Goal: Complete application form: Complete application form

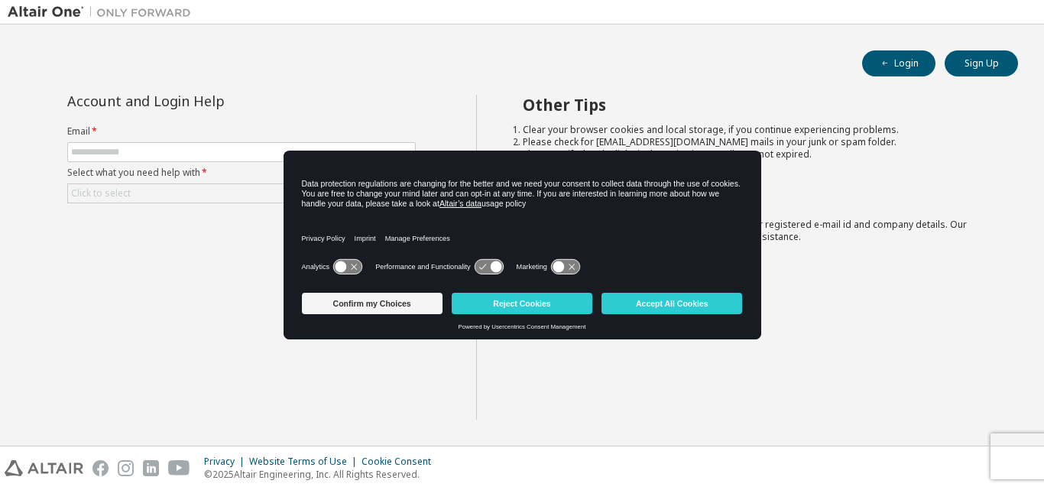
click at [337, 262] on icon at bounding box center [347, 267] width 28 height 15
click at [482, 261] on icon at bounding box center [489, 267] width 28 height 15
click at [484, 268] on icon at bounding box center [489, 267] width 28 height 15
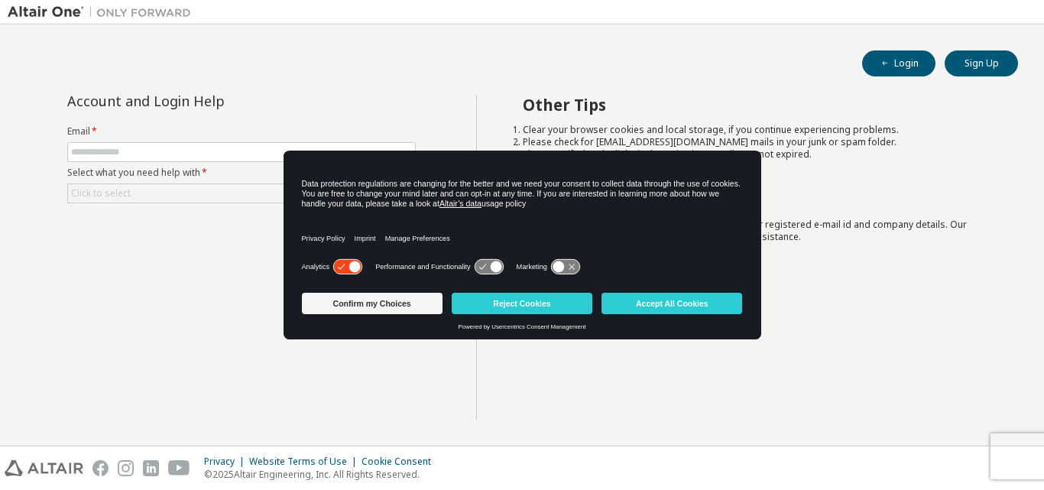
click at [572, 265] on icon at bounding box center [565, 267] width 28 height 15
click at [572, 265] on icon at bounding box center [572, 266] width 11 height 11
click at [572, 265] on icon at bounding box center [565, 267] width 28 height 15
click at [712, 300] on button "Accept All Cookies" at bounding box center [672, 303] width 141 height 21
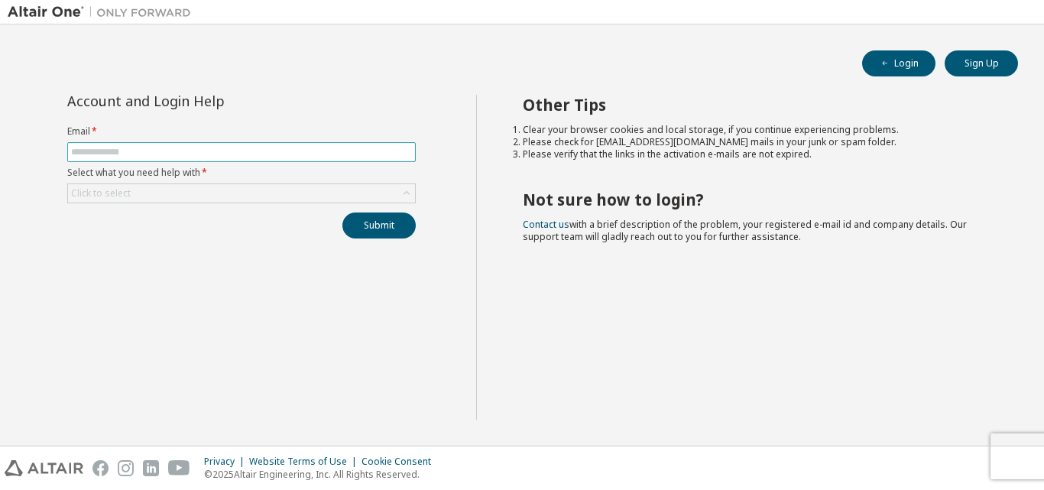
click at [324, 153] on input "text" at bounding box center [241, 152] width 341 height 12
click at [142, 151] on input "**********" at bounding box center [241, 152] width 341 height 12
type input "**********"
click at [202, 187] on div "Click to select" at bounding box center [241, 193] width 347 height 18
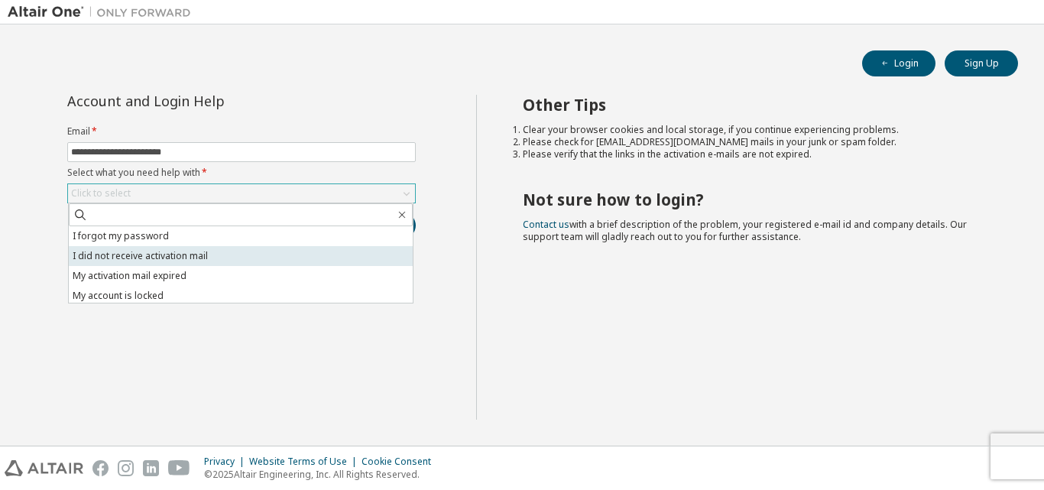
click at [263, 258] on li "I did not receive activation mail" at bounding box center [241, 256] width 344 height 20
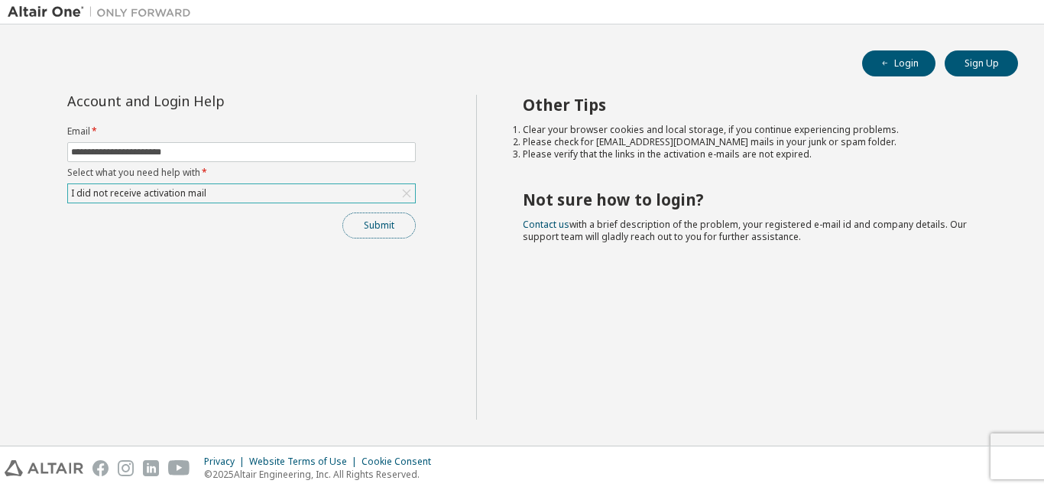
click at [374, 223] on button "Submit" at bounding box center [379, 226] width 73 height 26
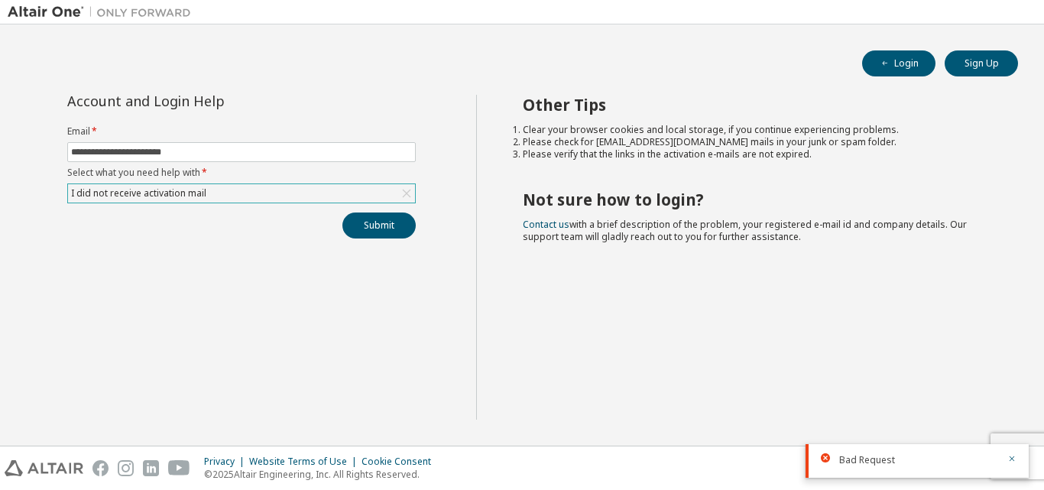
click at [912, 463] on div "Bad Request" at bounding box center [919, 460] width 159 height 14
click at [989, 60] on button "Sign Up" at bounding box center [981, 63] width 73 height 26
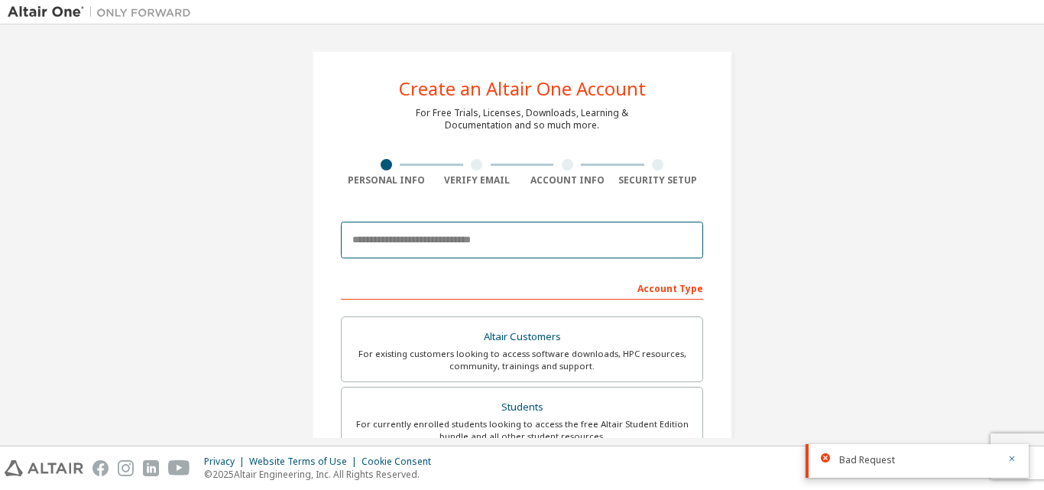
click at [486, 236] on input "email" at bounding box center [522, 240] width 362 height 37
type input "**********"
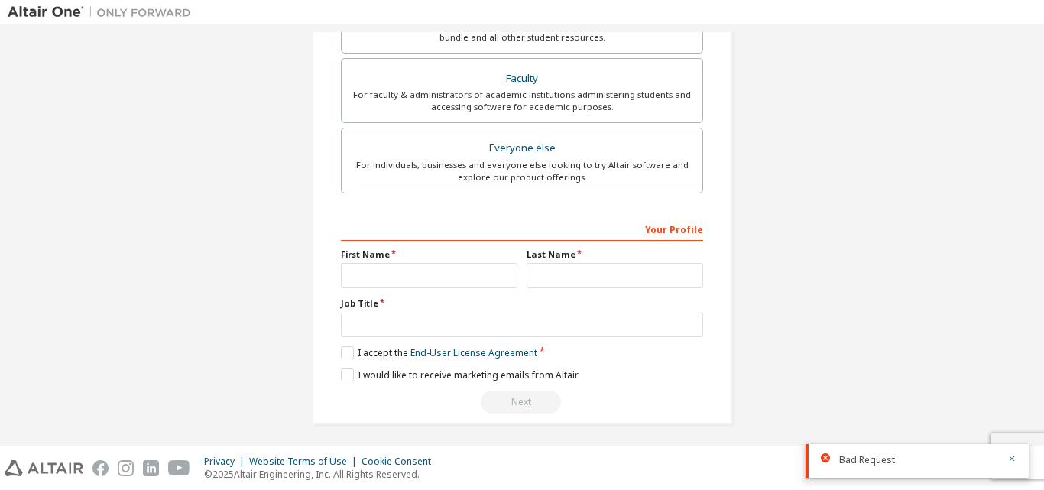
scroll to position [404, 0]
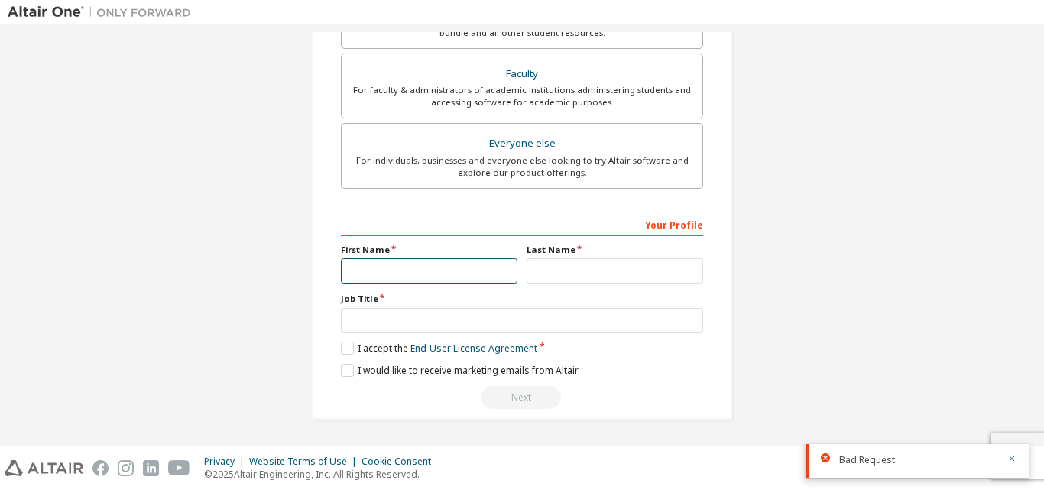
click at [446, 279] on input "text" at bounding box center [429, 270] width 177 height 25
type input "*********"
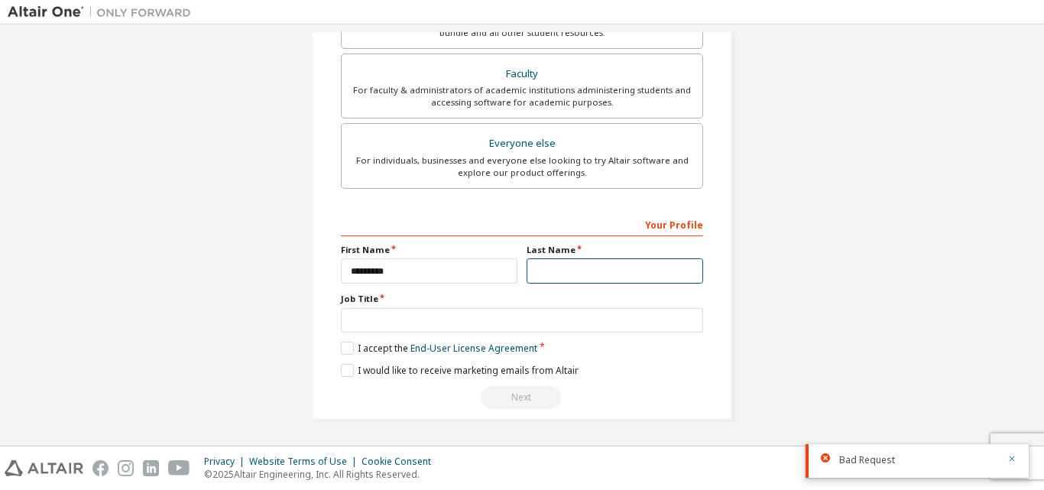
click at [542, 271] on input "text" at bounding box center [615, 270] width 177 height 25
type input "****"
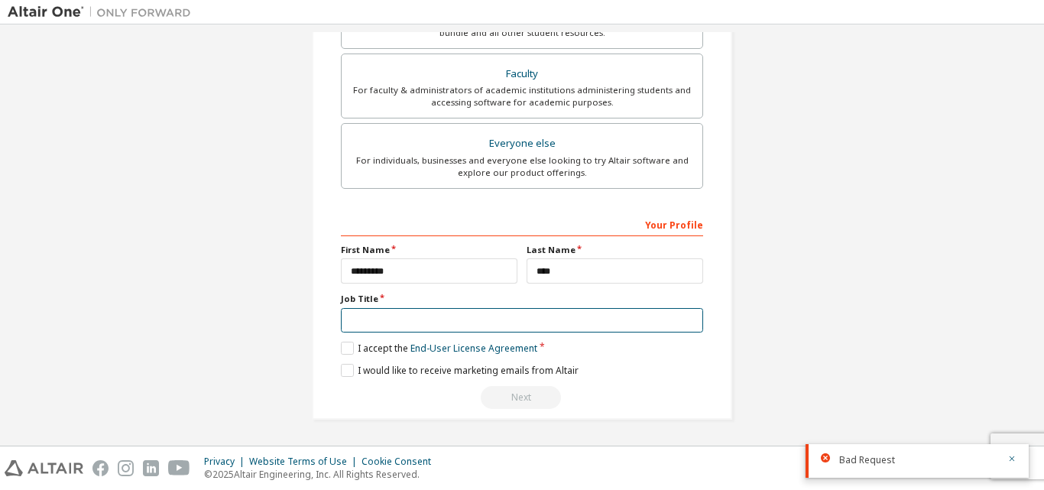
click at [488, 323] on input "text" at bounding box center [522, 320] width 362 height 25
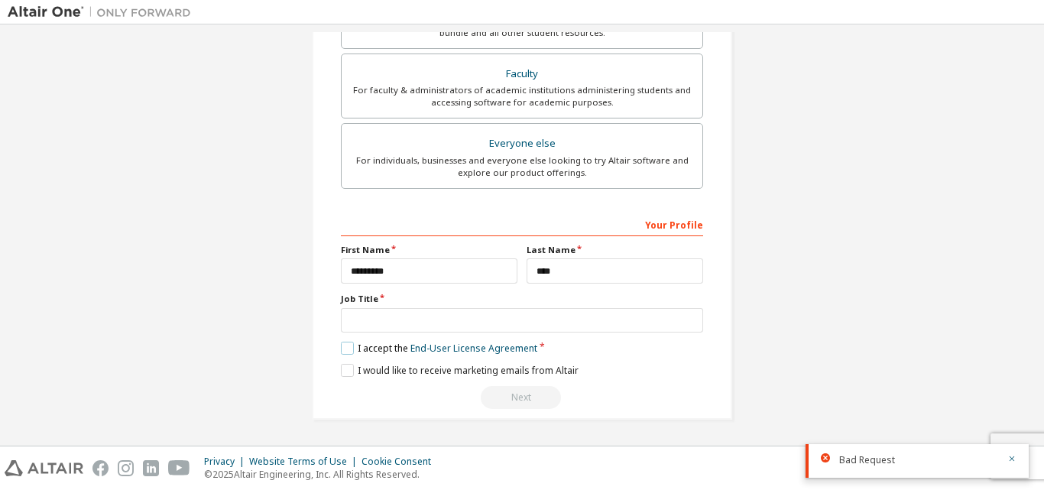
click at [348, 349] on label "I accept the End-User License Agreement" at bounding box center [439, 348] width 197 height 13
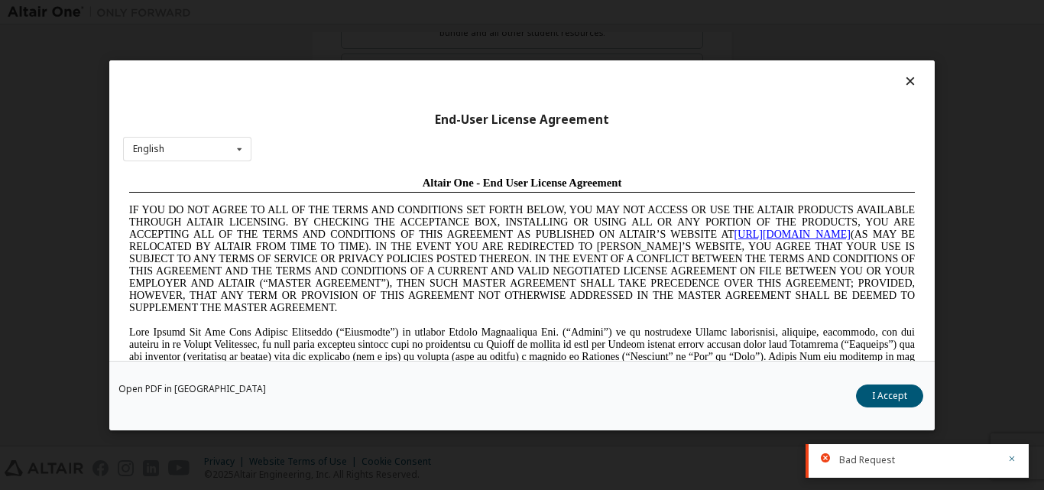
scroll to position [0, 0]
click at [895, 395] on button "I Accept" at bounding box center [889, 395] width 67 height 23
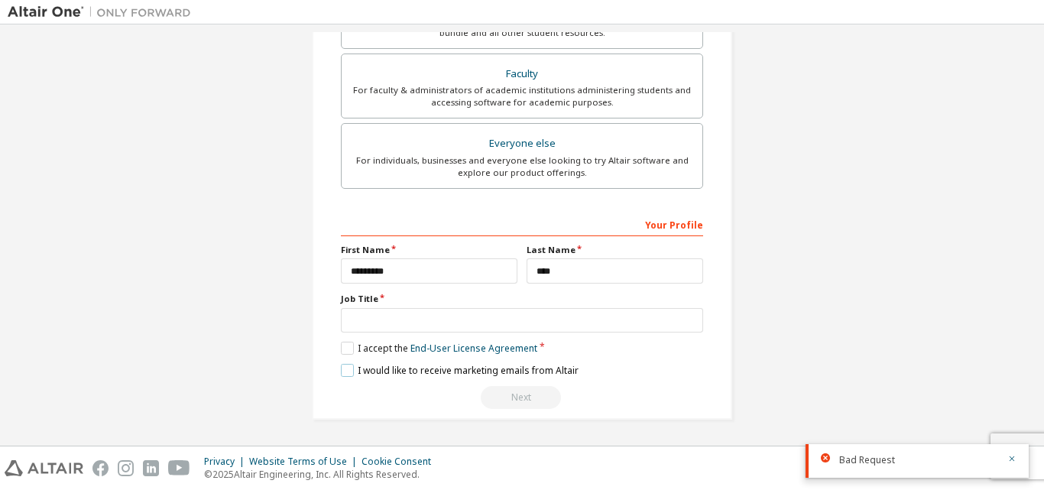
click at [341, 369] on label "I would like to receive marketing emails from Altair" at bounding box center [460, 370] width 238 height 13
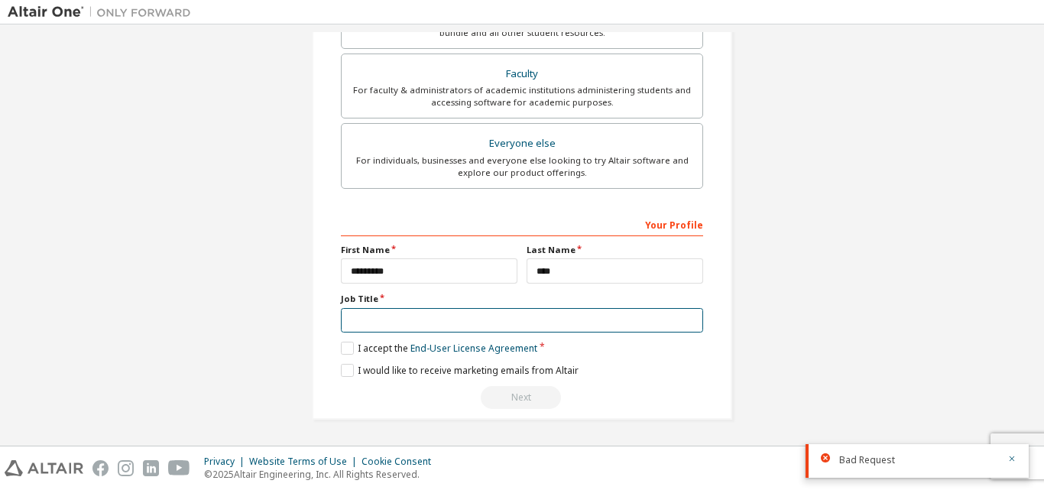
click at [492, 320] on input "text" at bounding box center [522, 320] width 362 height 25
type input "******"
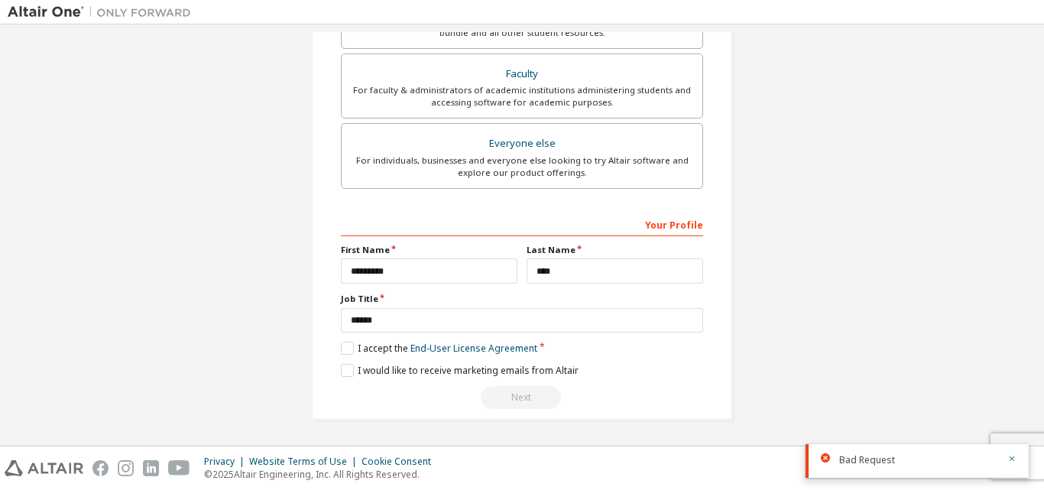
drag, startPoint x: 237, startPoint y: 284, endPoint x: 273, endPoint y: 275, distance: 36.9
click at [237, 283] on div "**********" at bounding box center [522, 33] width 1029 height 810
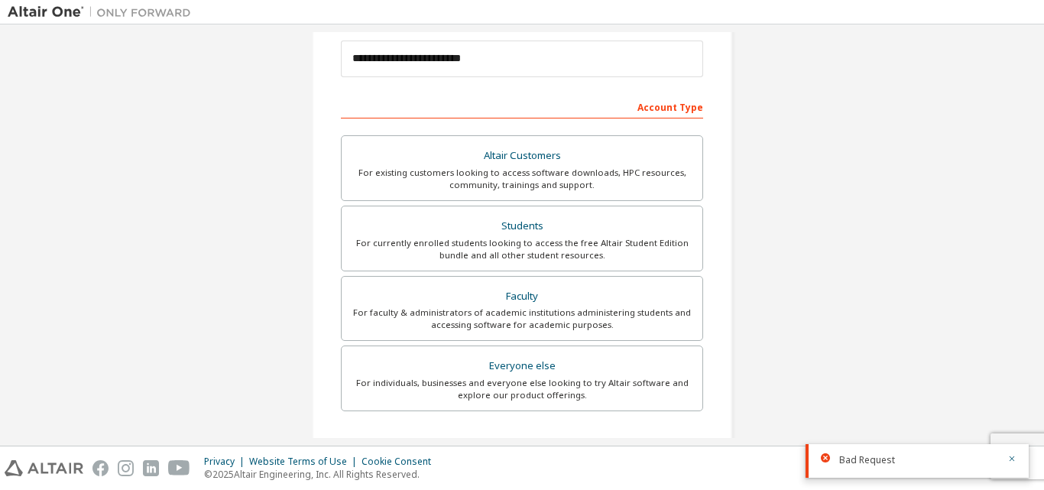
scroll to position [178, 0]
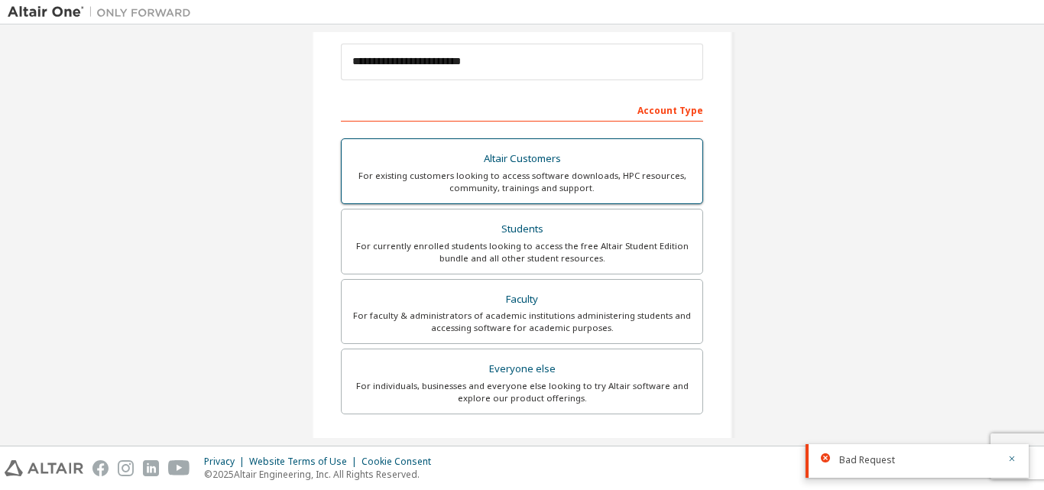
click at [572, 189] on div "For existing customers looking to access software downloads, HPC resources, com…" at bounding box center [522, 182] width 343 height 24
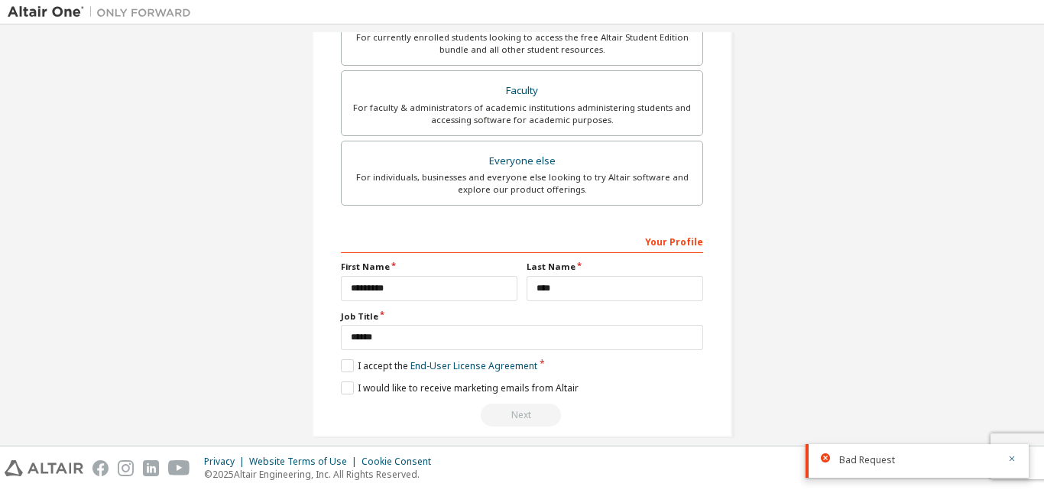
scroll to position [518, 0]
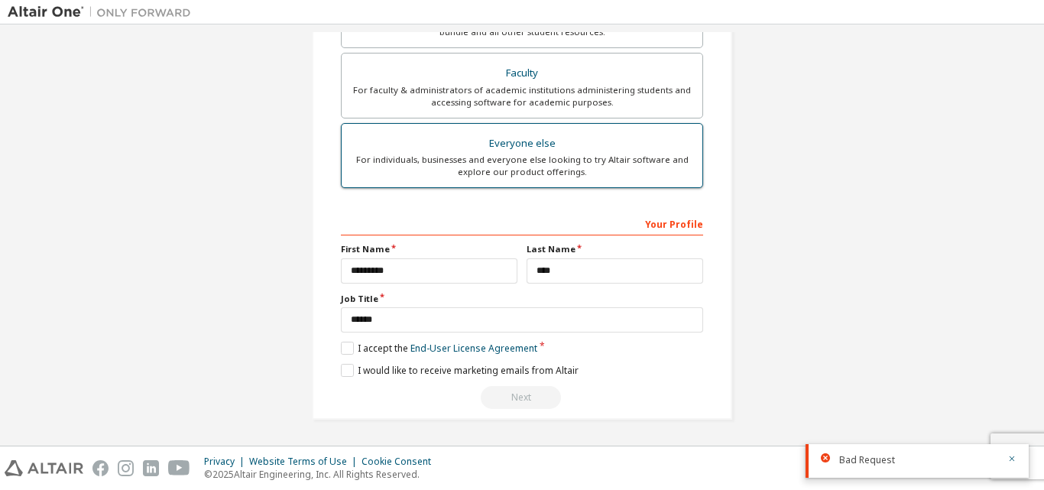
click at [552, 141] on div "Everyone else" at bounding box center [522, 143] width 343 height 21
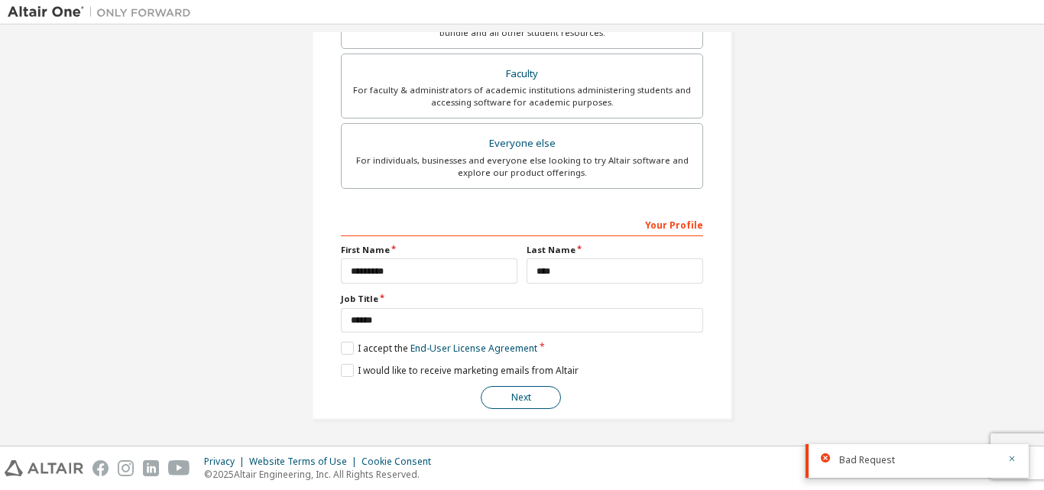
click at [524, 399] on button "Next" at bounding box center [521, 397] width 80 height 23
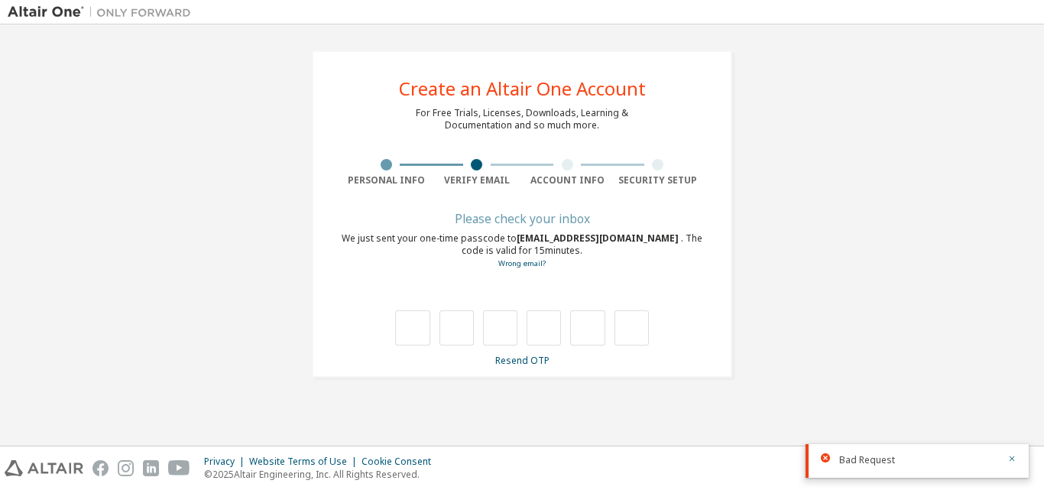
type input "*"
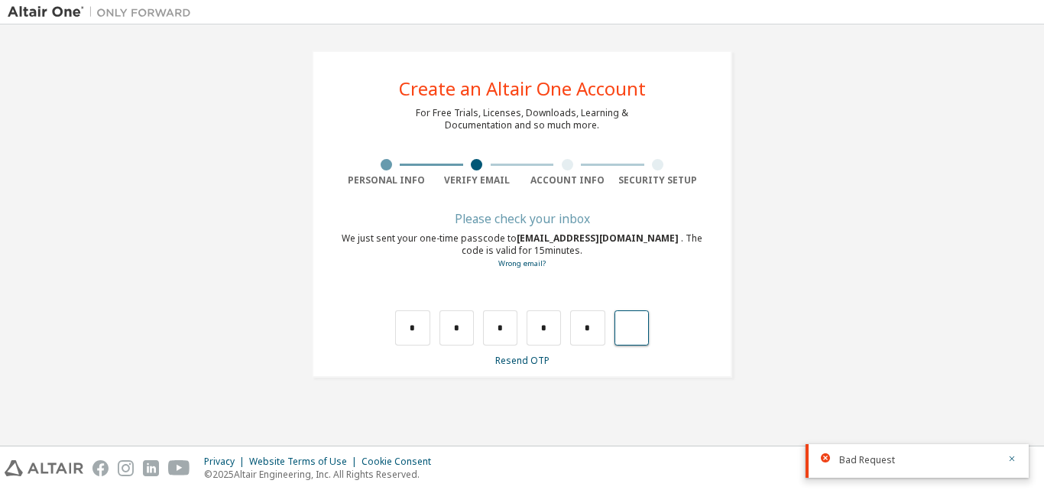
type input "*"
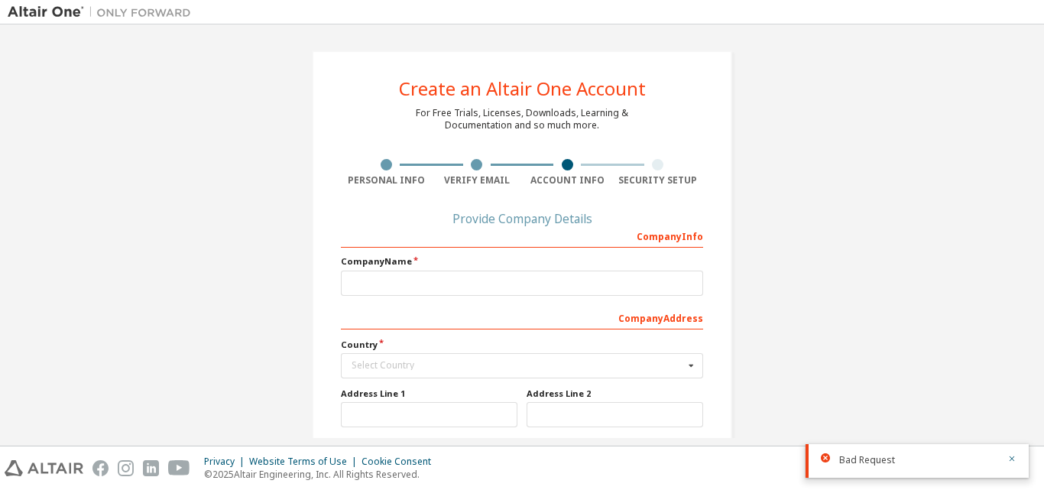
drag, startPoint x: 1044, startPoint y: 184, endPoint x: 1040, endPoint y: 236, distance: 52.9
click at [1040, 236] on div "Create an Altair One Account For Free Trials, Licenses, Downloads, Learning & D…" at bounding box center [522, 234] width 1044 height 421
click at [933, 216] on div "Create an Altair One Account For Free Trials, Licenses, Downloads, Learning & D…" at bounding box center [522, 339] width 1029 height 615
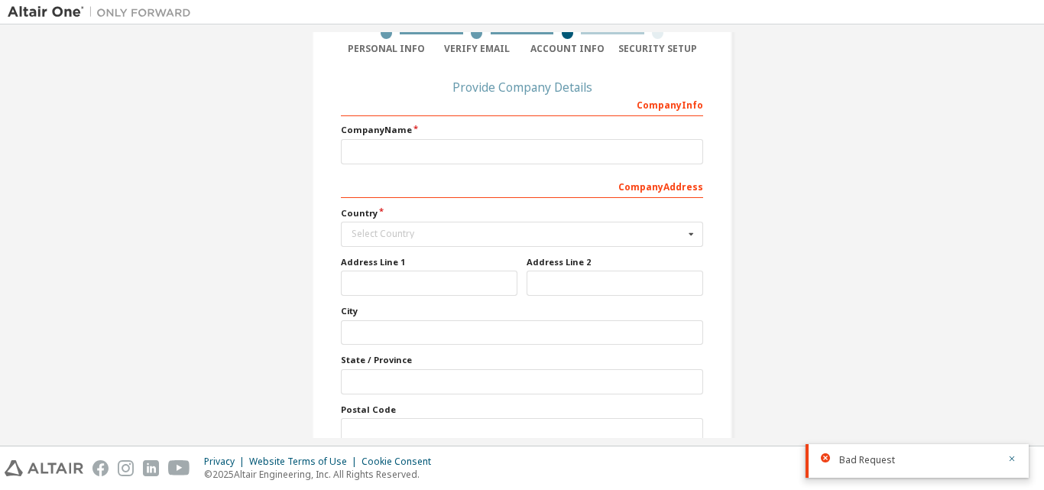
scroll to position [137, 0]
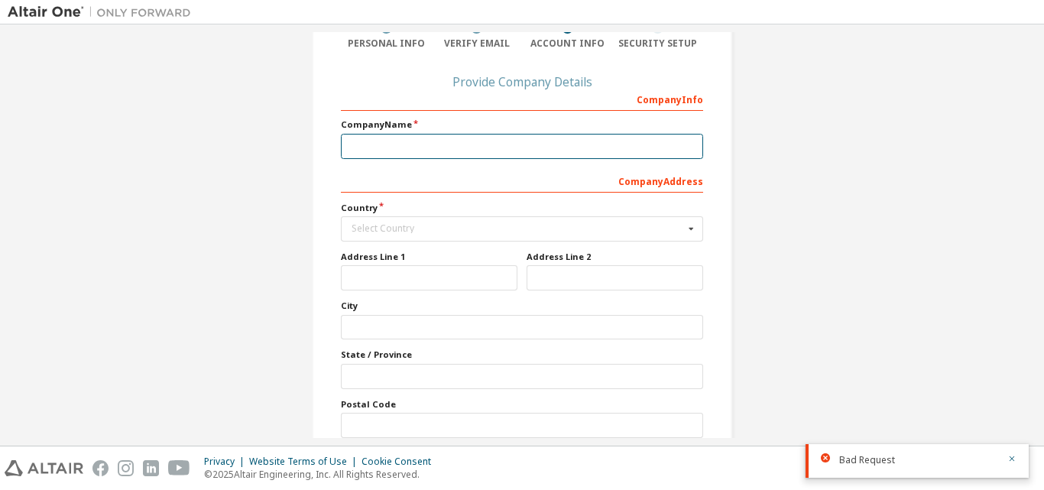
click at [576, 143] on input "text" at bounding box center [522, 146] width 362 height 25
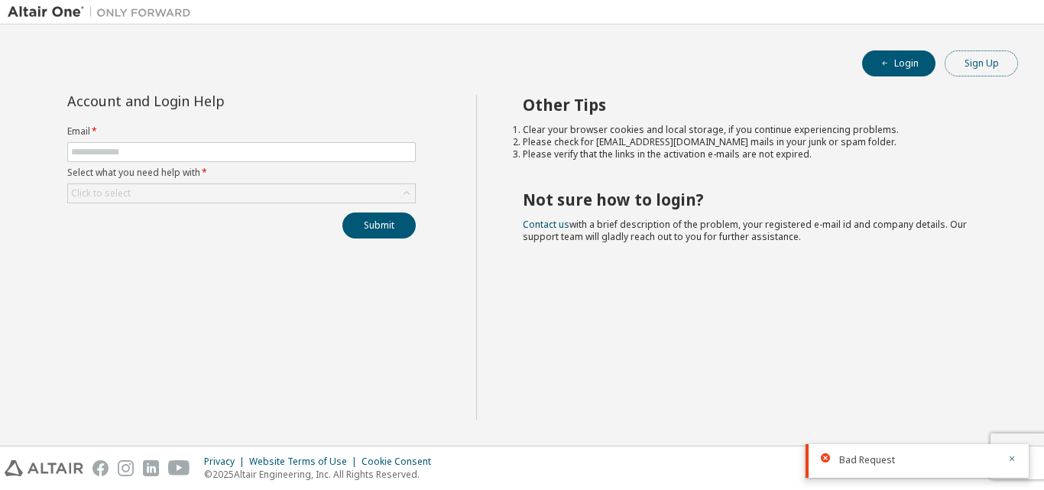
click at [996, 60] on button "Sign Up" at bounding box center [981, 63] width 73 height 26
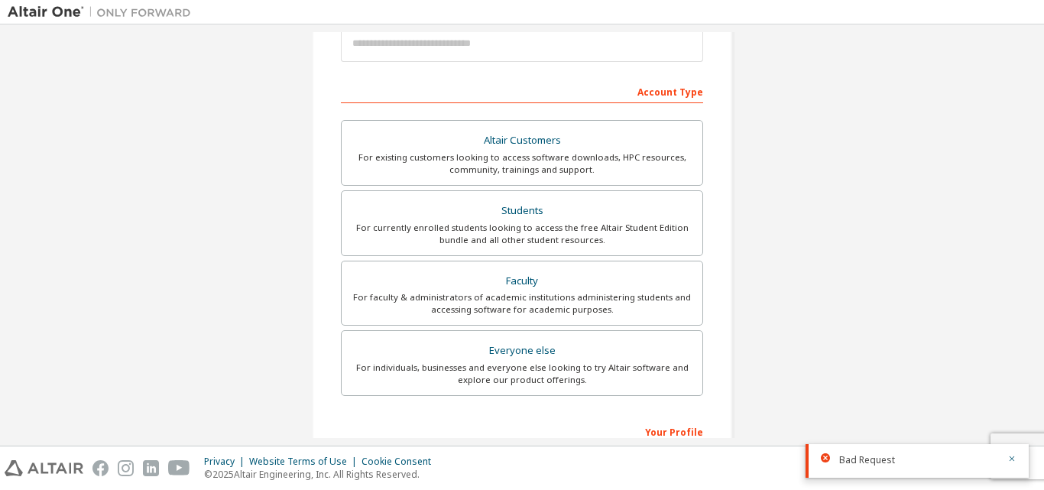
scroll to position [203, 0]
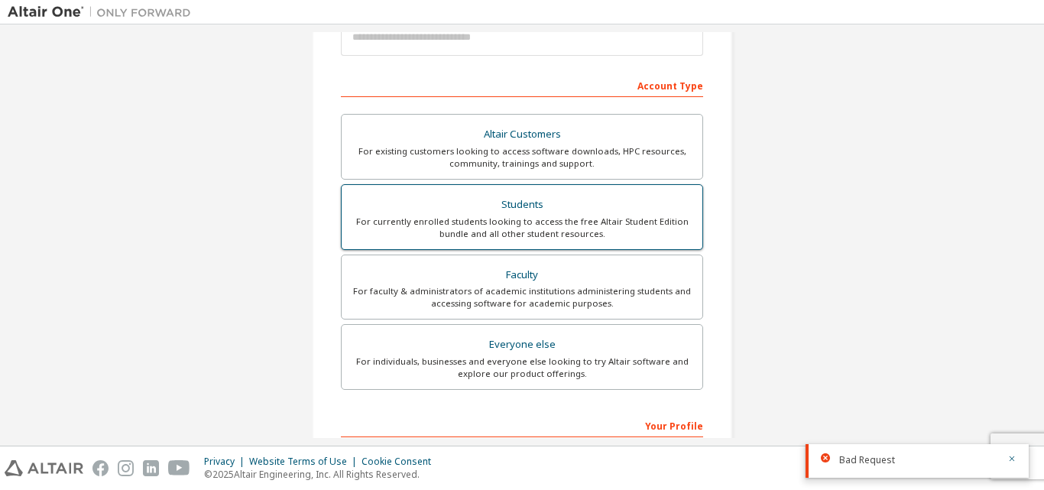
click at [660, 194] on div "Students" at bounding box center [522, 204] width 343 height 21
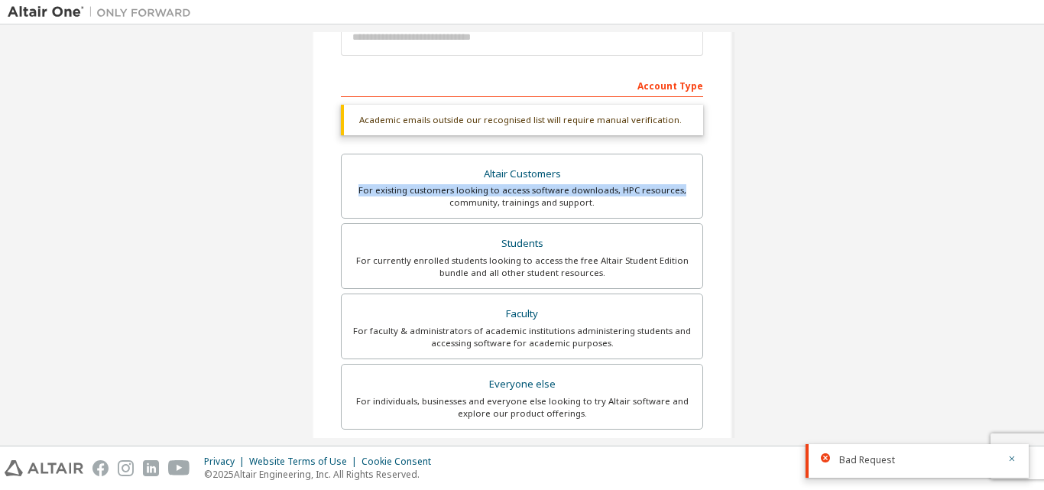
drag, startPoint x: 1028, startPoint y: 187, endPoint x: 1033, endPoint y: 155, distance: 32.6
click at [1033, 157] on div "Create an Altair One Account For Free Trials, Licenses, Downloads, Learning & D…" at bounding box center [522, 235] width 1029 height 406
click at [836, 175] on div "Create an Altair One Account For Free Trials, Licenses, Downloads, Learning & D…" at bounding box center [522, 253] width 1029 height 849
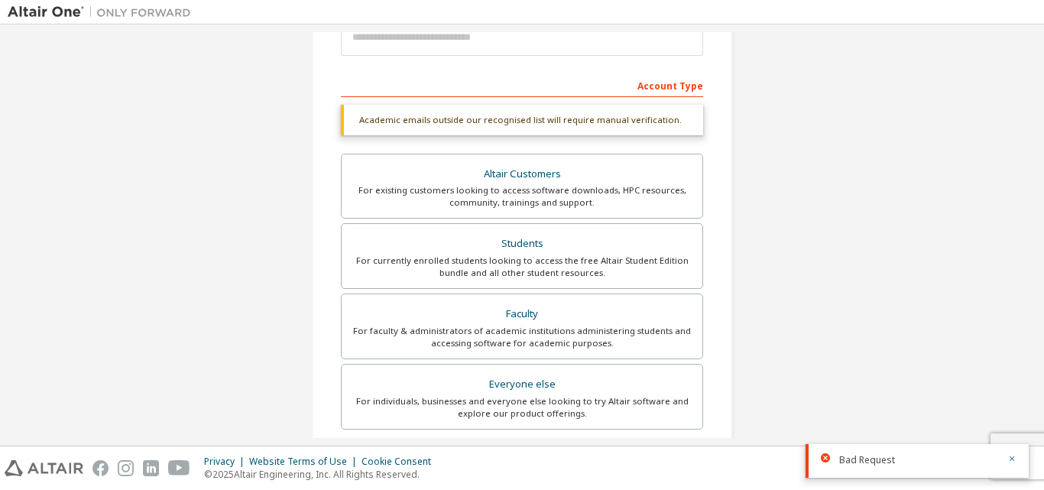
click at [827, 206] on div "Create an Altair One Account For Free Trials, Licenses, Downloads, Learning & D…" at bounding box center [522, 253] width 1029 height 849
drag, startPoint x: 1028, startPoint y: 164, endPoint x: 1021, endPoint y: 109, distance: 55.4
click at [1021, 109] on div "Create an Altair One Account For Free Trials, Licenses, Downloads, Learning & D…" at bounding box center [522, 253] width 1029 height 849
click at [807, 184] on div "Create an Altair One Account For Free Trials, Licenses, Downloads, Learning & D…" at bounding box center [522, 253] width 1029 height 849
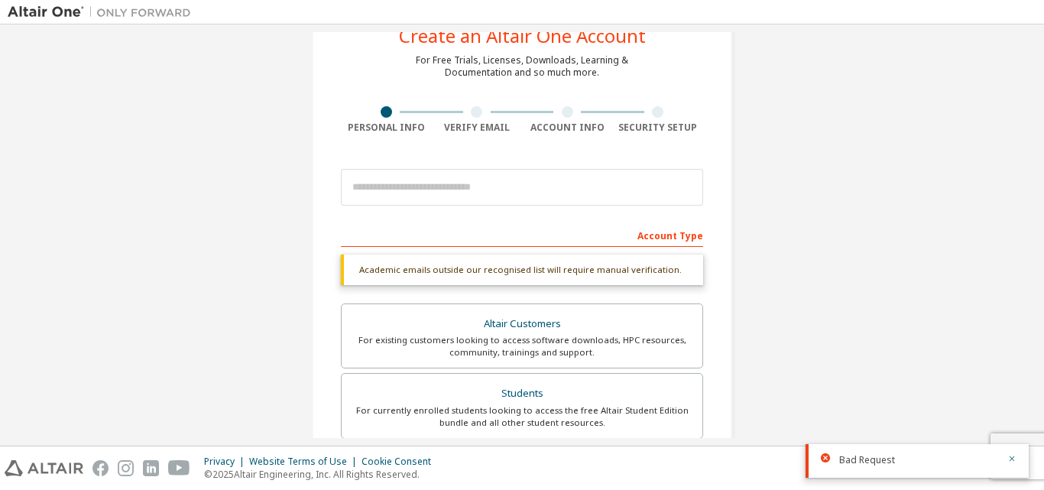
scroll to position [50, 0]
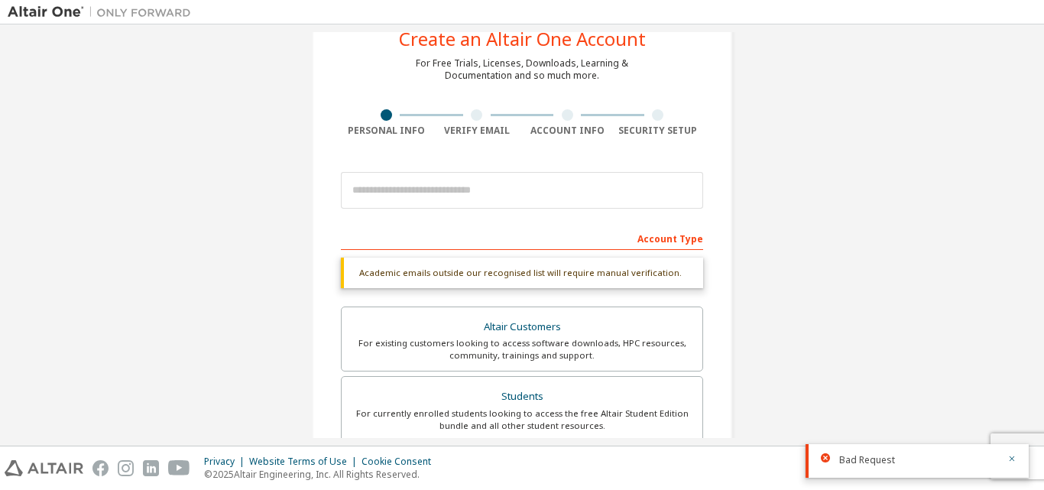
click at [471, 115] on div at bounding box center [476, 114] width 11 height 11
click at [476, 115] on div at bounding box center [476, 114] width 11 height 11
click at [471, 115] on div at bounding box center [476, 114] width 11 height 11
click at [472, 115] on div at bounding box center [476, 114] width 11 height 11
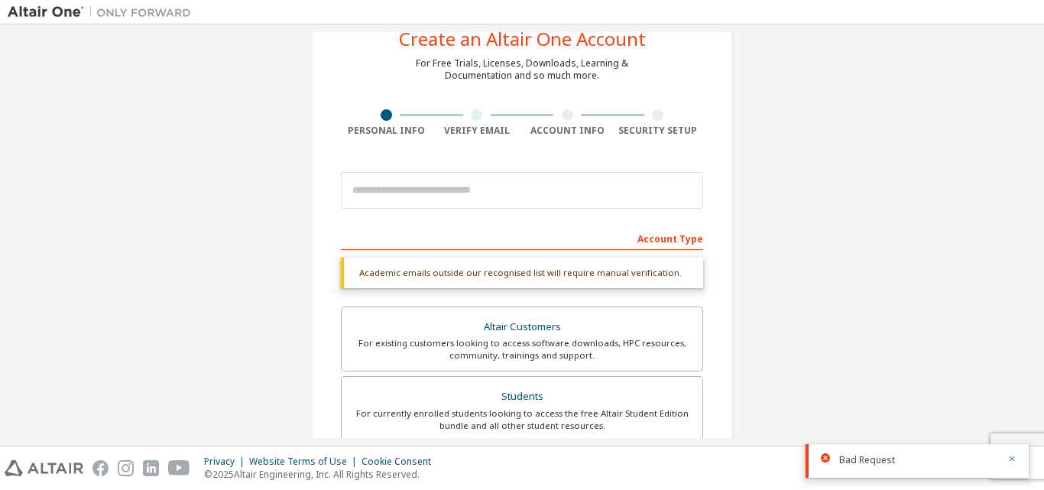
click at [472, 115] on div at bounding box center [476, 114] width 11 height 11
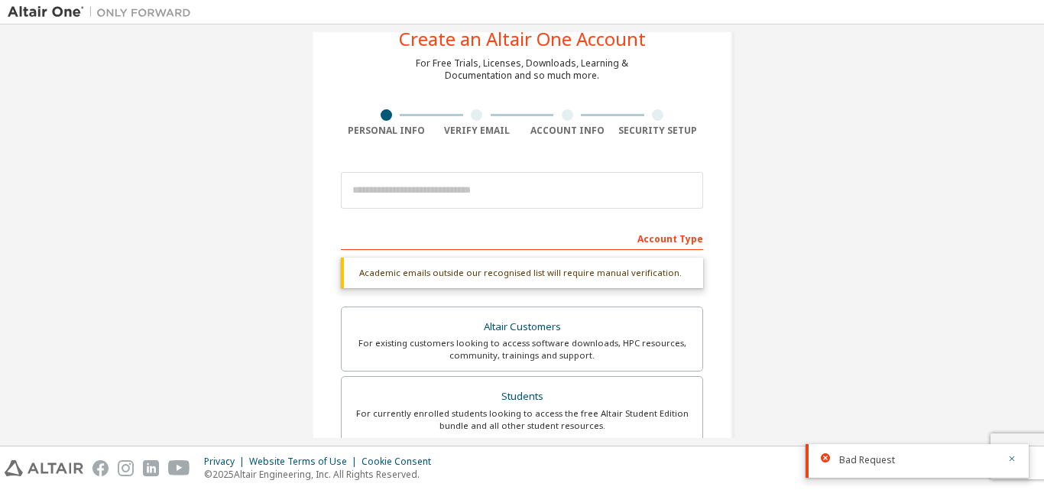
click at [472, 115] on div at bounding box center [476, 114] width 11 height 11
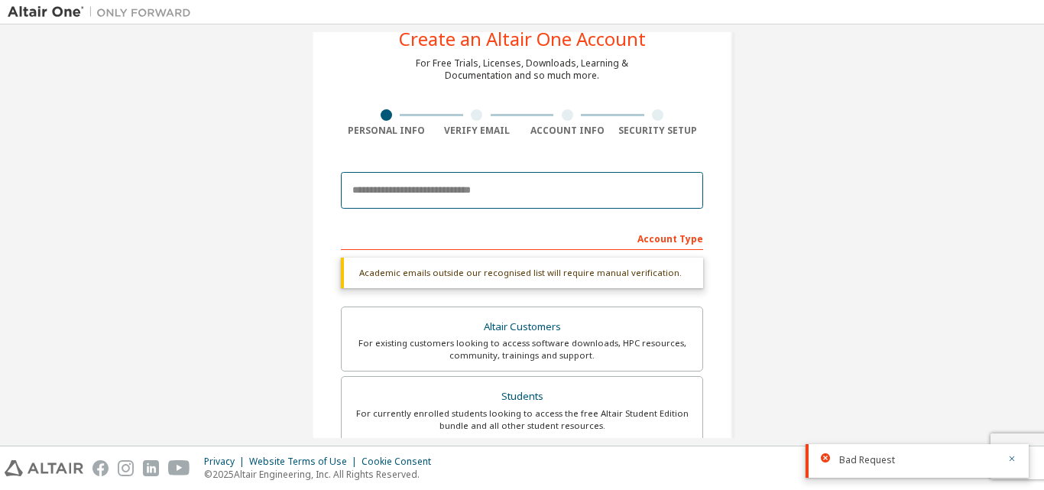
click at [475, 184] on input "email" at bounding box center [522, 190] width 362 height 37
type input "**********"
click at [476, 114] on div at bounding box center [476, 114] width 11 height 11
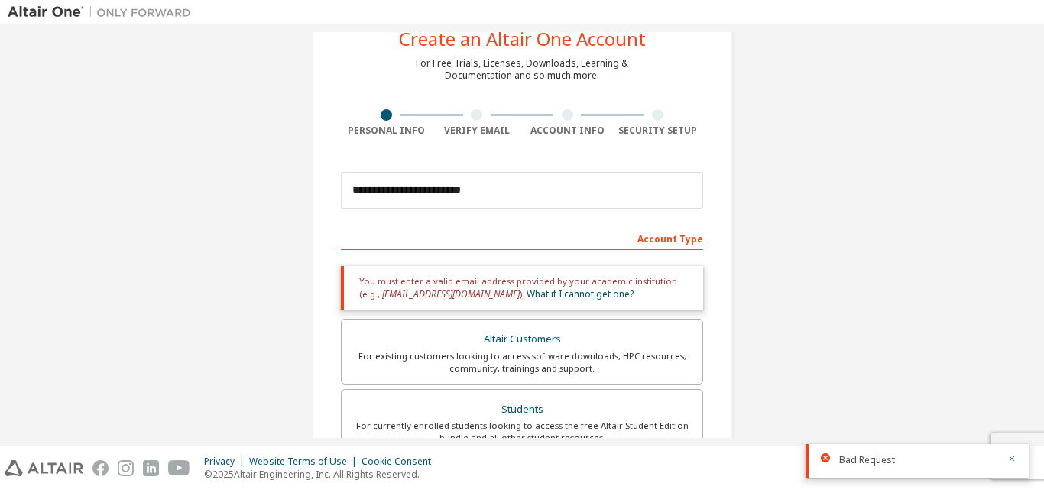
click at [471, 118] on div at bounding box center [476, 114] width 11 height 11
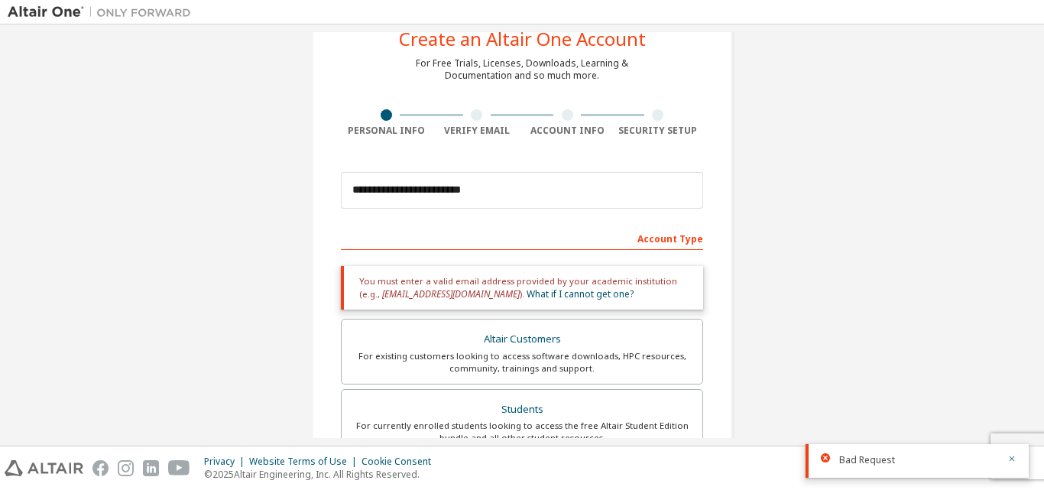
click at [471, 118] on div at bounding box center [476, 114] width 11 height 11
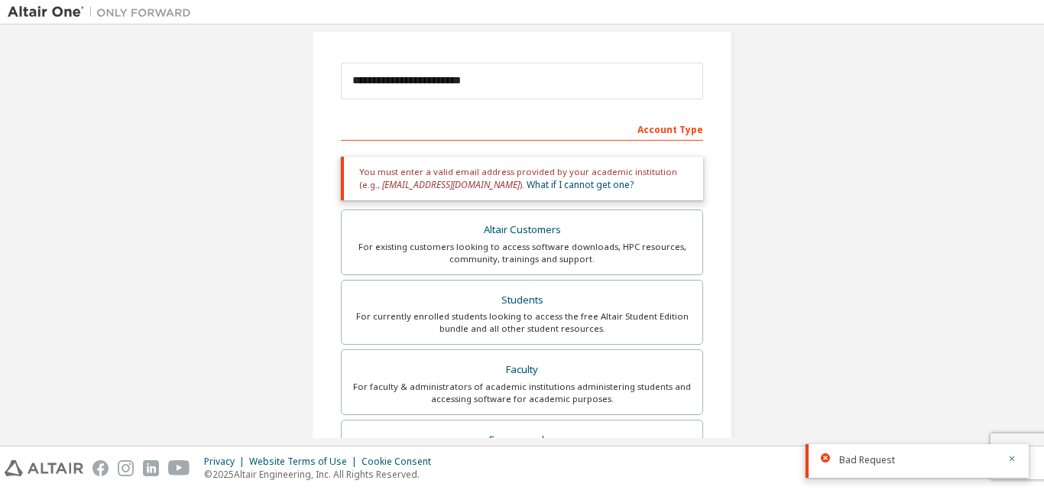
scroll to position [164, 0]
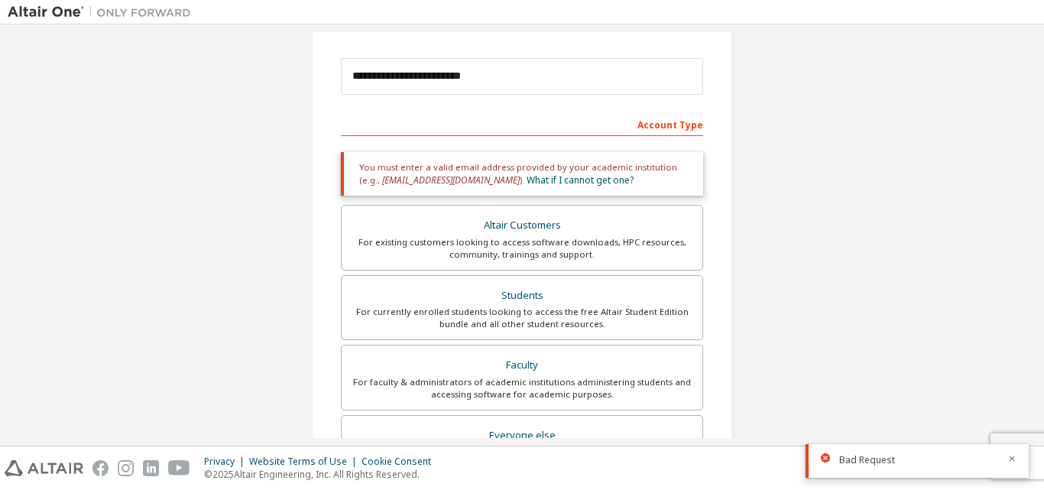
click at [903, 216] on div "**********" at bounding box center [522, 299] width 1029 height 862
click at [833, 200] on div "**********" at bounding box center [522, 299] width 1029 height 862
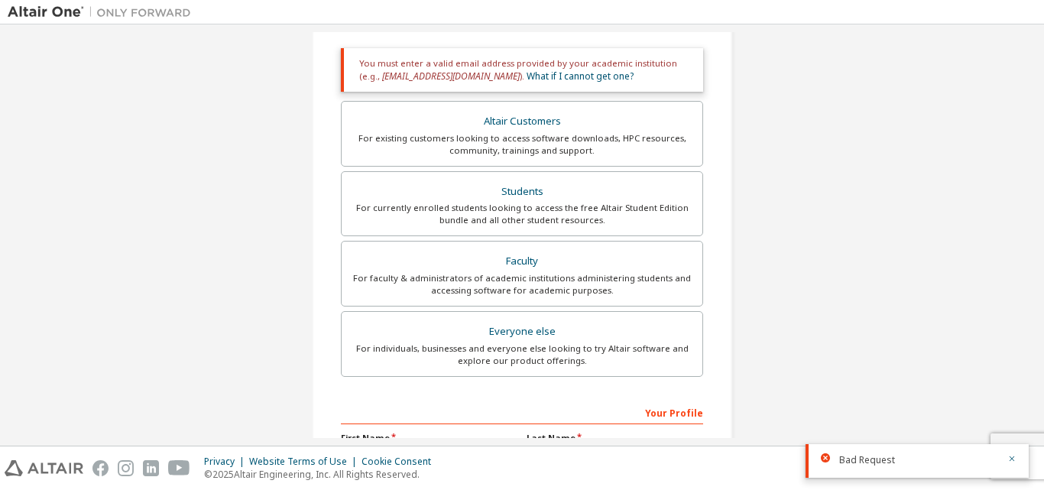
scroll to position [278, 0]
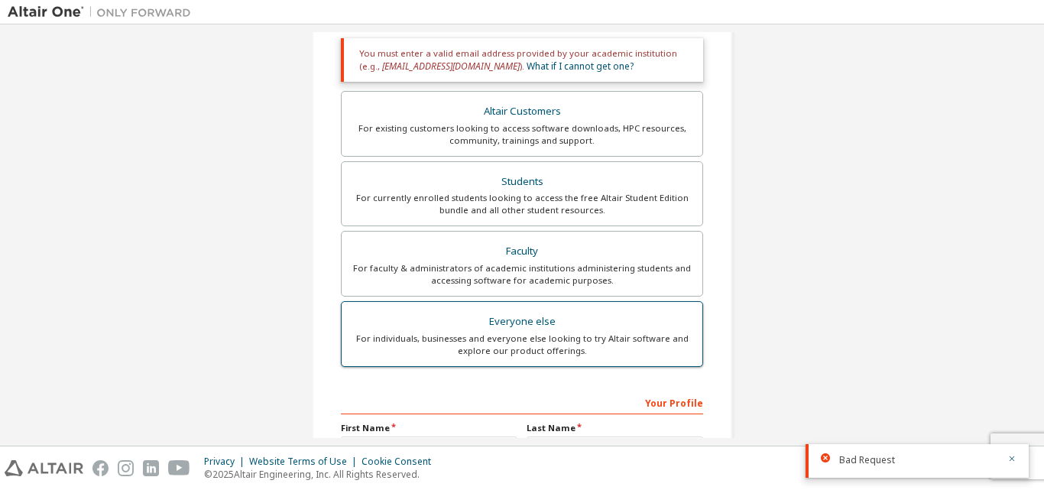
click at [639, 331] on div "Everyone else" at bounding box center [522, 321] width 343 height 21
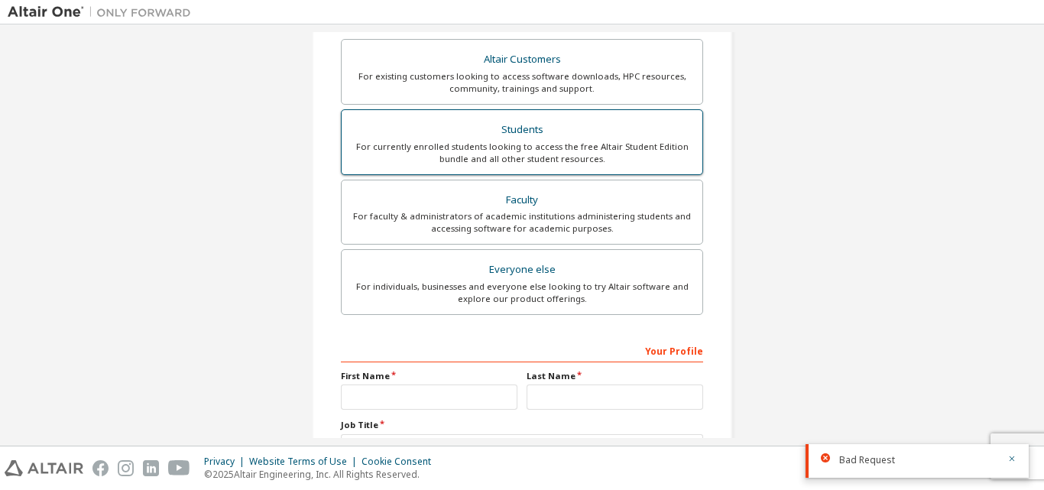
click at [652, 222] on div "For faculty & administrators of academic institutions administering students an…" at bounding box center [522, 222] width 343 height 24
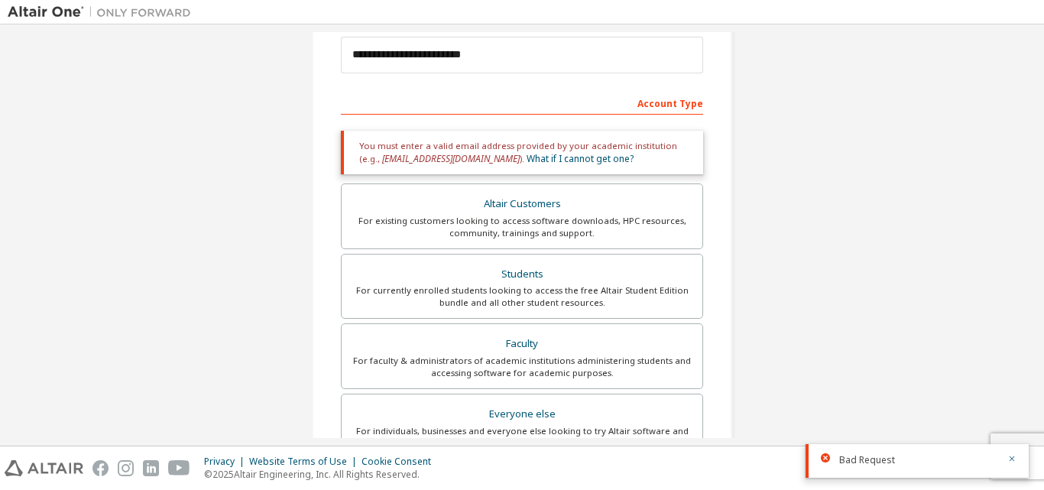
scroll to position [174, 0]
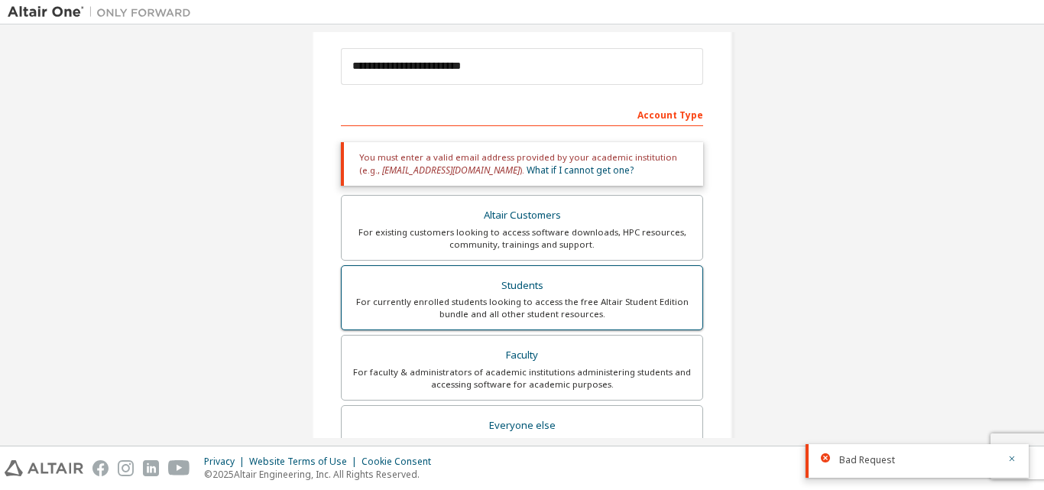
click at [638, 315] on div "For currently enrolled students looking to access the free Altair Student Editi…" at bounding box center [522, 308] width 343 height 24
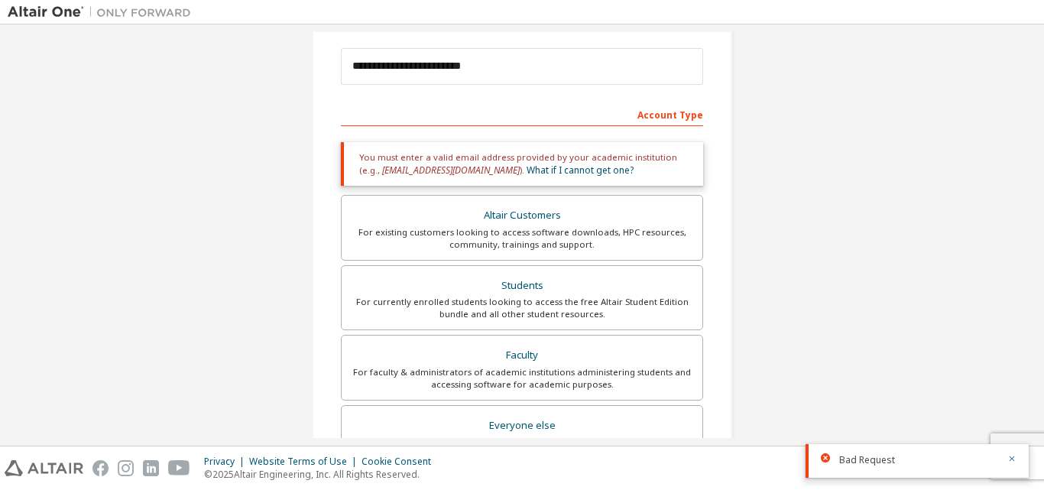
click at [1044, 211] on div "**********" at bounding box center [522, 234] width 1044 height 421
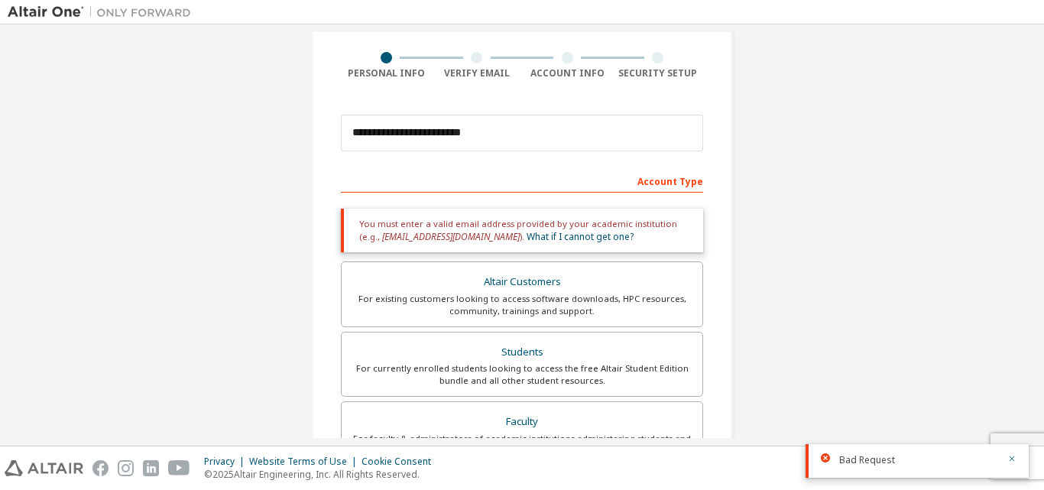
scroll to position [0, 0]
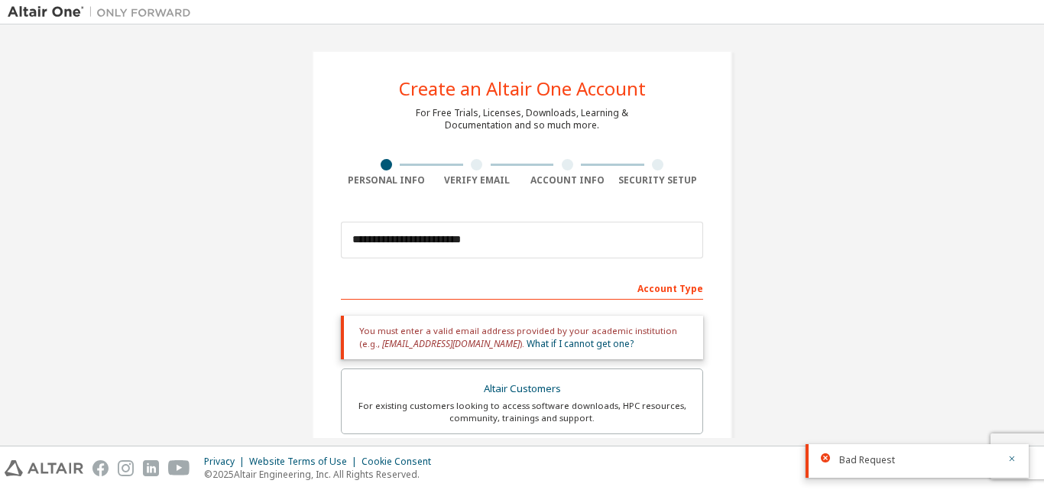
click at [471, 164] on div at bounding box center [476, 164] width 11 height 11
drag, startPoint x: 470, startPoint y: 164, endPoint x: 531, endPoint y: 171, distance: 60.9
click at [473, 164] on div at bounding box center [476, 164] width 11 height 11
click at [557, 169] on div at bounding box center [567, 164] width 91 height 11
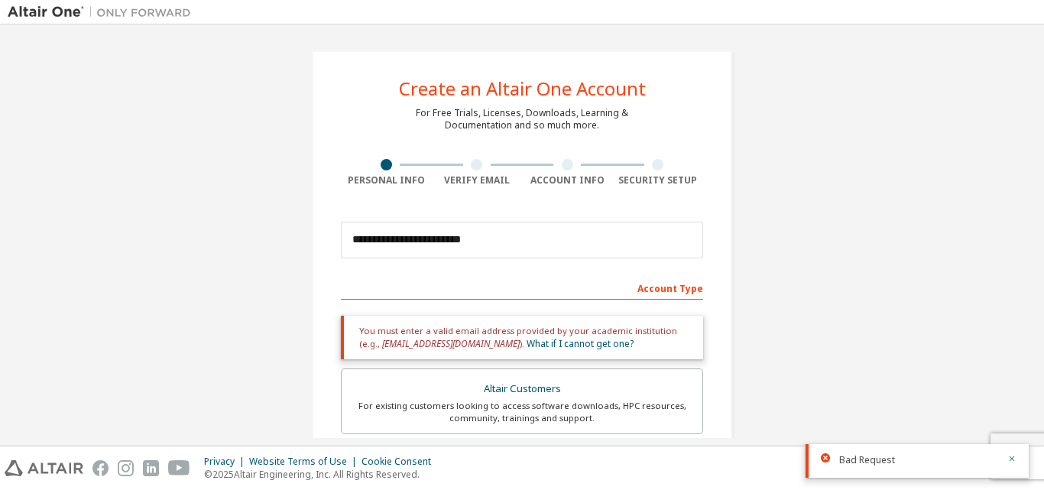
click at [654, 166] on div at bounding box center [657, 164] width 11 height 11
click at [1013, 461] on icon "button" at bounding box center [1012, 458] width 9 height 9
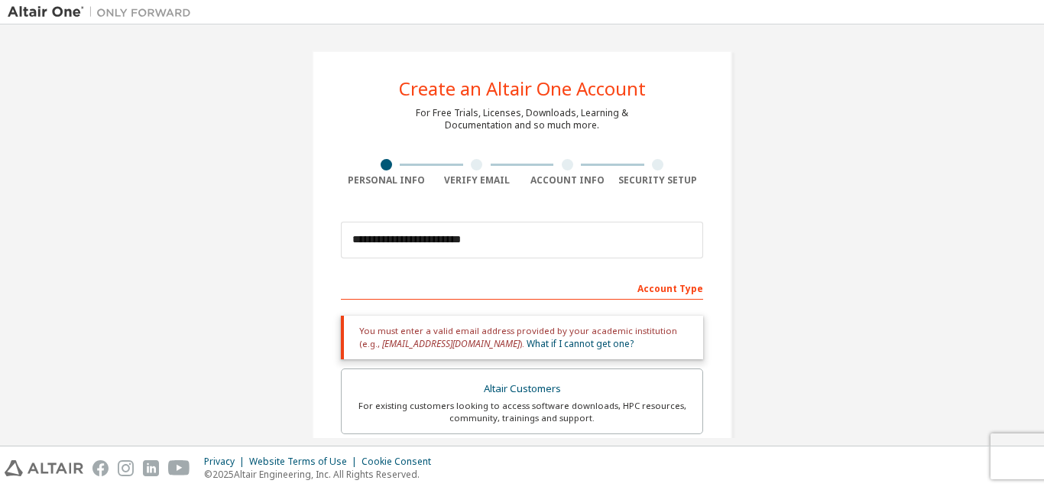
click at [564, 164] on div at bounding box center [567, 164] width 11 height 11
click at [476, 166] on div at bounding box center [476, 164] width 11 height 11
click at [474, 166] on div at bounding box center [476, 164] width 11 height 11
click at [473, 166] on div at bounding box center [476, 164] width 11 height 11
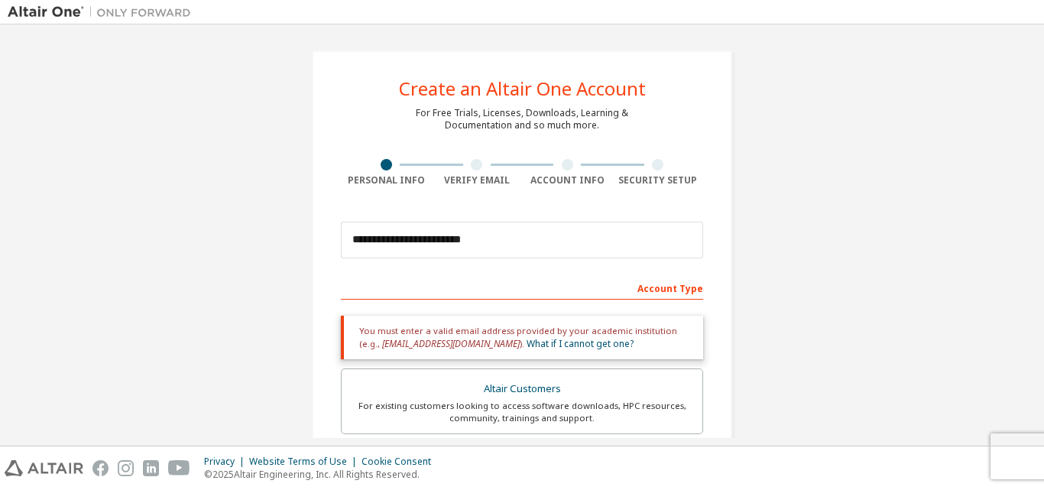
click at [471, 161] on div at bounding box center [476, 164] width 11 height 11
click at [566, 170] on div "Account Info" at bounding box center [567, 173] width 91 height 28
click at [566, 170] on div at bounding box center [567, 164] width 11 height 11
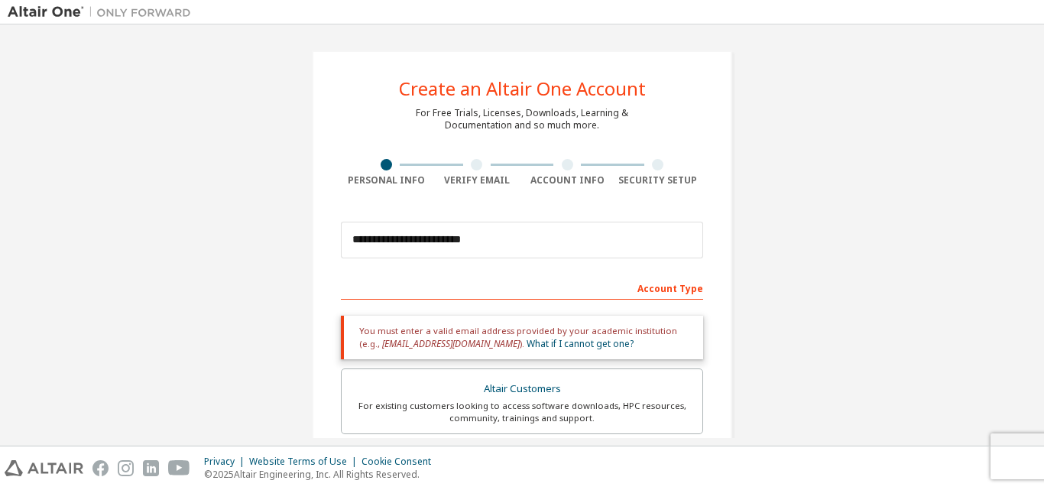
click at [656, 173] on div "Security Setup" at bounding box center [658, 173] width 91 height 28
drag, startPoint x: 1027, startPoint y: 125, endPoint x: 1042, endPoint y: 239, distance: 115.7
click at [1042, 239] on div "**********" at bounding box center [522, 234] width 1044 height 421
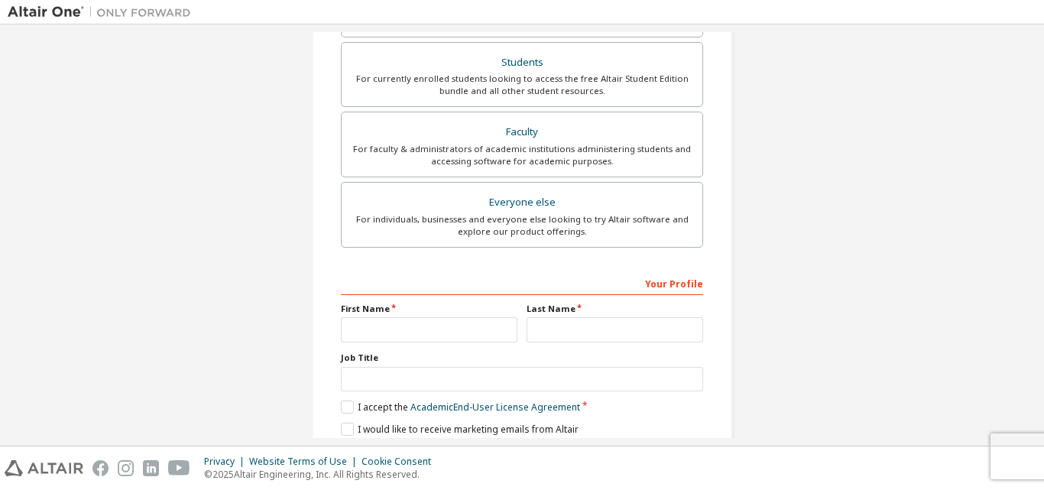
scroll to position [399, 0]
click at [453, 329] on input "text" at bounding box center [429, 327] width 177 height 25
type input "*********"
click at [583, 323] on input "text" at bounding box center [615, 327] width 177 height 25
type input "****"
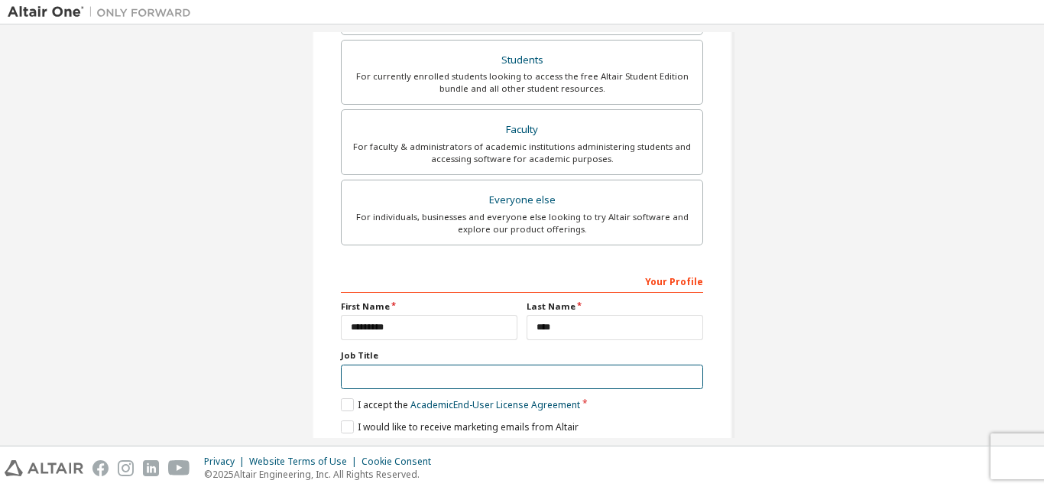
click at [466, 389] on input "text" at bounding box center [522, 377] width 362 height 25
type input "******"
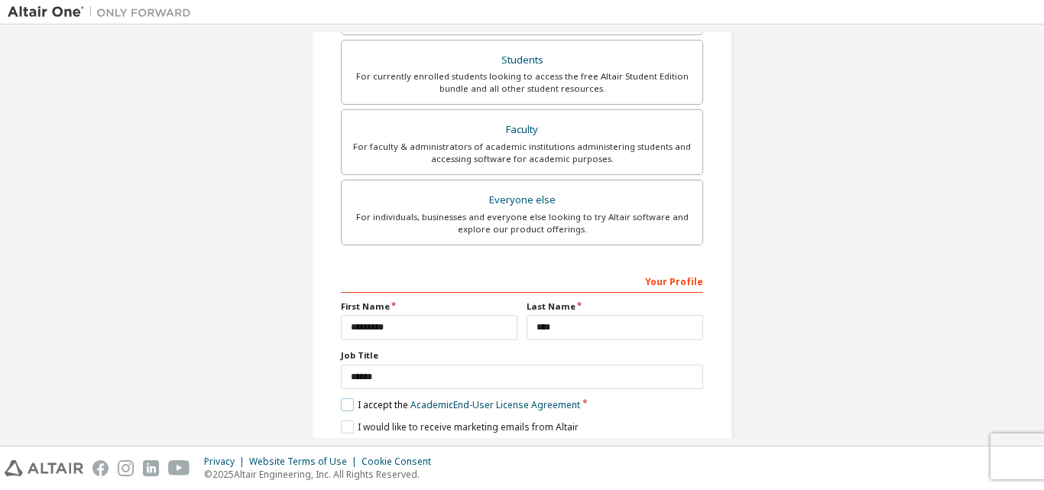
click at [347, 404] on label "I accept the Academic End-User License Agreement" at bounding box center [460, 404] width 239 height 13
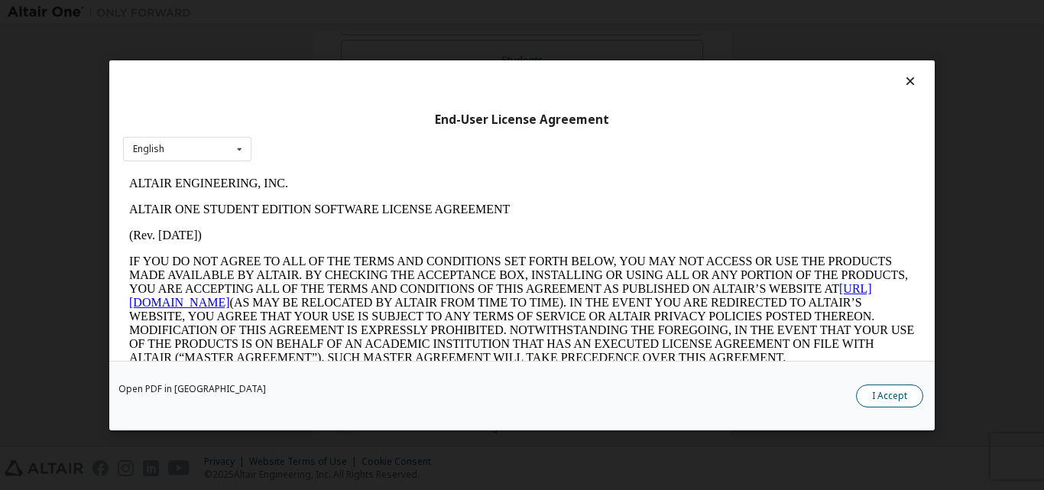
scroll to position [0, 0]
click at [882, 391] on button "I Accept" at bounding box center [889, 395] width 67 height 23
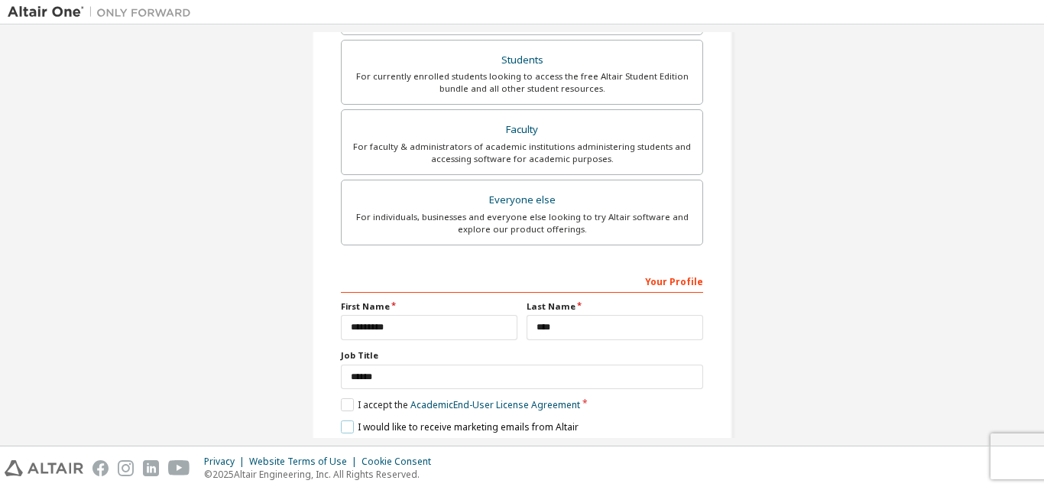
click at [345, 428] on label "I would like to receive marketing emails from Altair" at bounding box center [460, 427] width 238 height 13
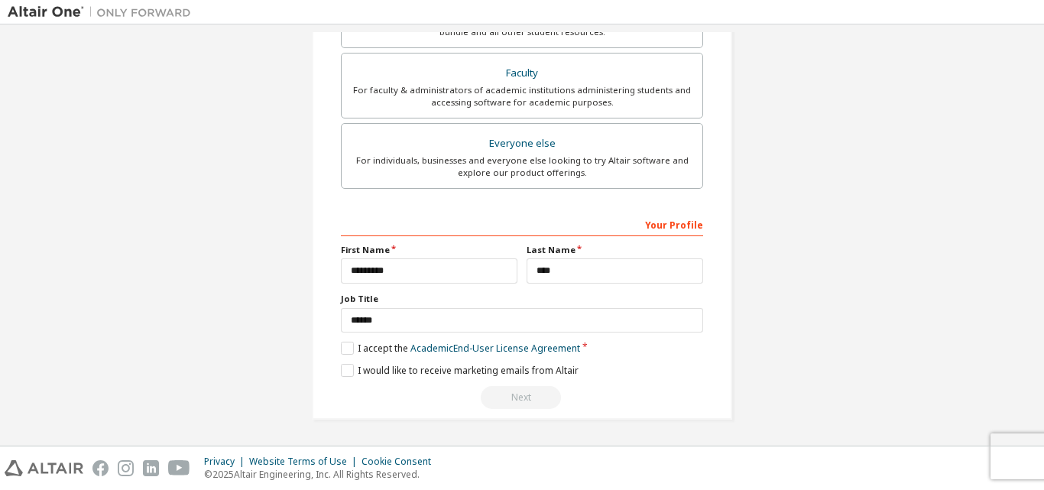
click at [533, 398] on div "Next" at bounding box center [522, 397] width 362 height 23
click at [1040, 294] on div "**********" at bounding box center [522, 234] width 1044 height 421
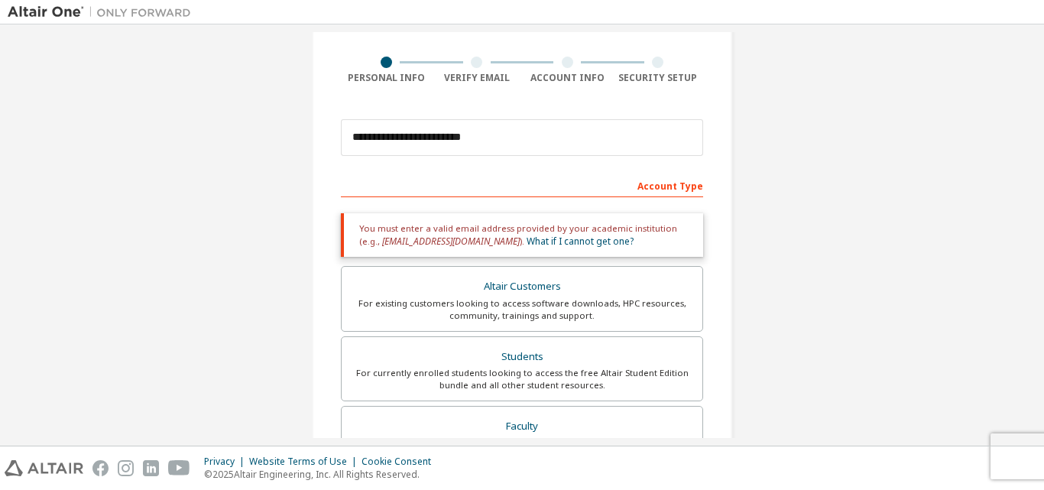
scroll to position [70, 0]
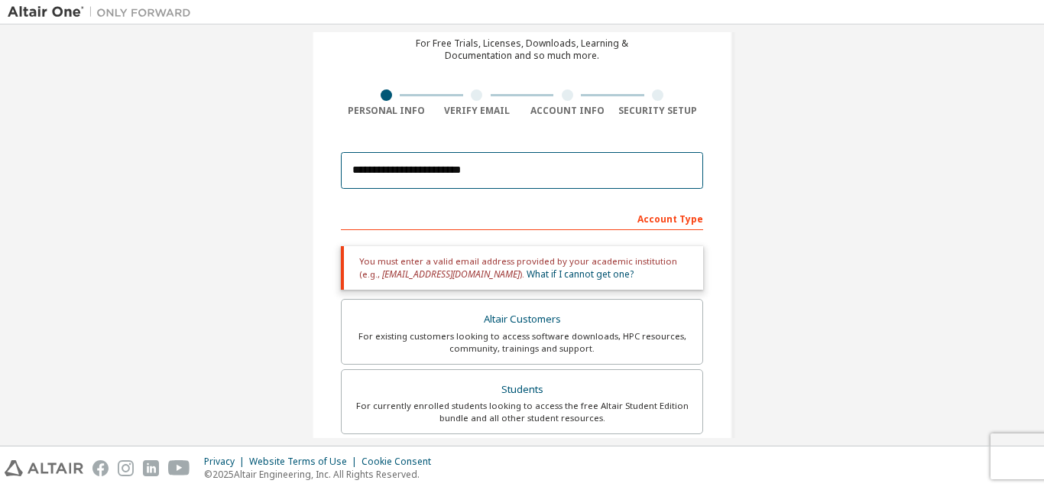
click at [486, 175] on input "**********" at bounding box center [522, 170] width 362 height 37
click at [527, 274] on link "What if I cannot get one?" at bounding box center [580, 274] width 107 height 13
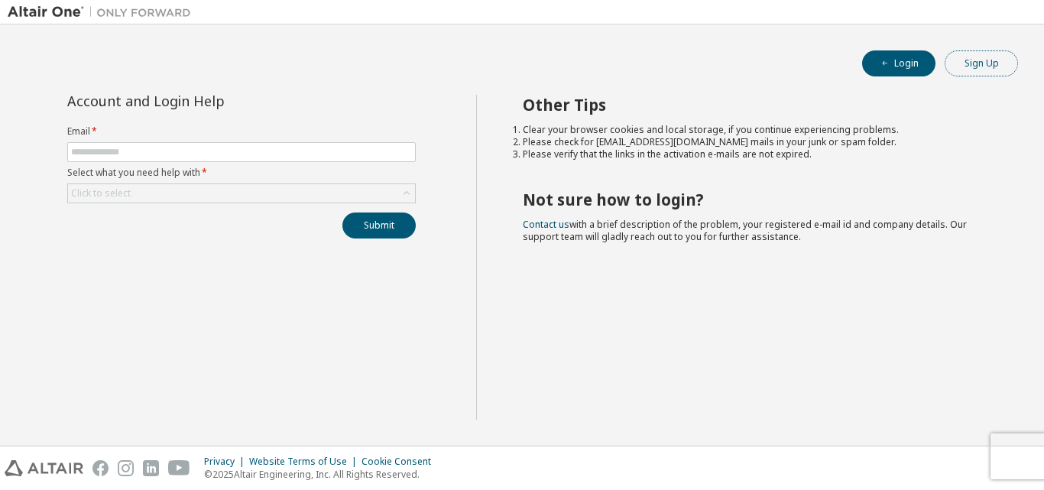
click at [999, 63] on button "Sign Up" at bounding box center [981, 63] width 73 height 26
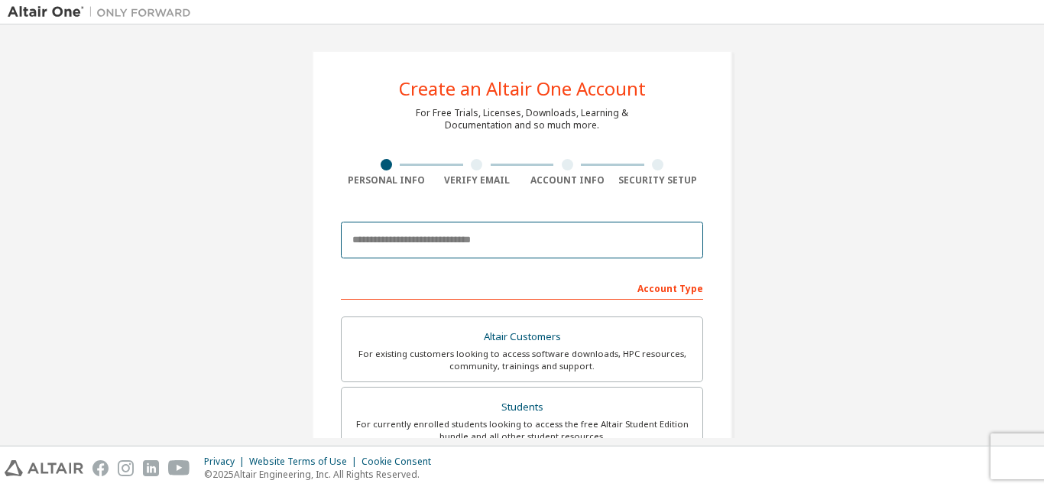
click at [460, 239] on input "email" at bounding box center [522, 240] width 362 height 37
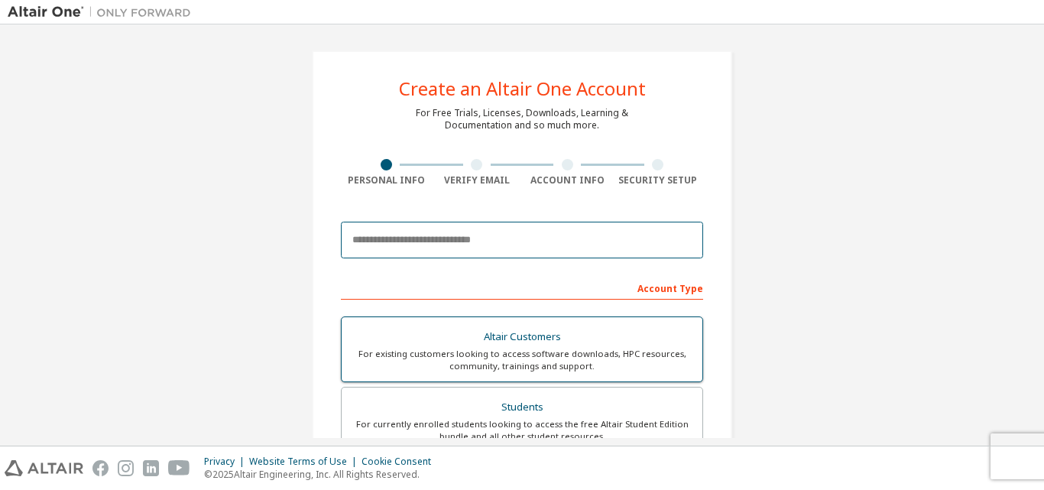
type input "**********"
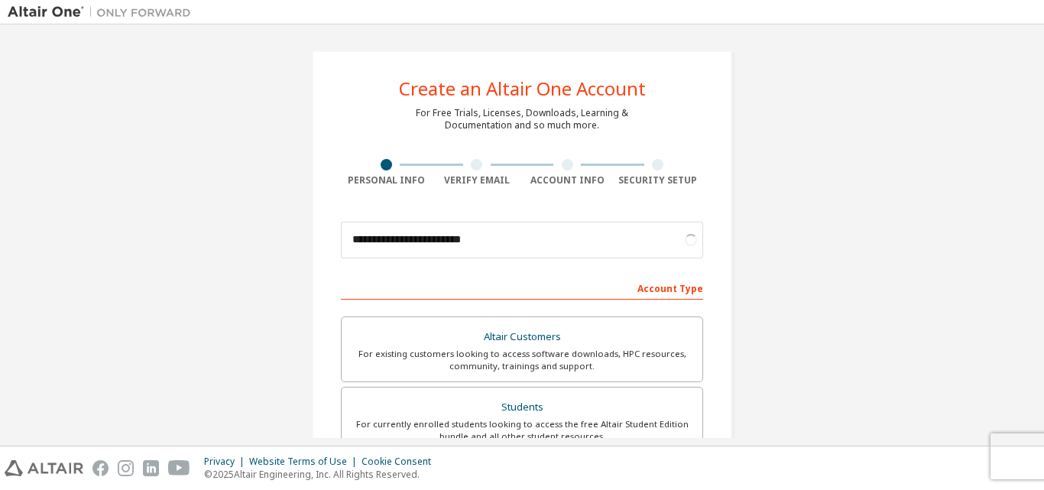
drag, startPoint x: 1037, startPoint y: 112, endPoint x: 1041, endPoint y: 170, distance: 58.3
click at [1041, 170] on div "**********" at bounding box center [522, 234] width 1044 height 421
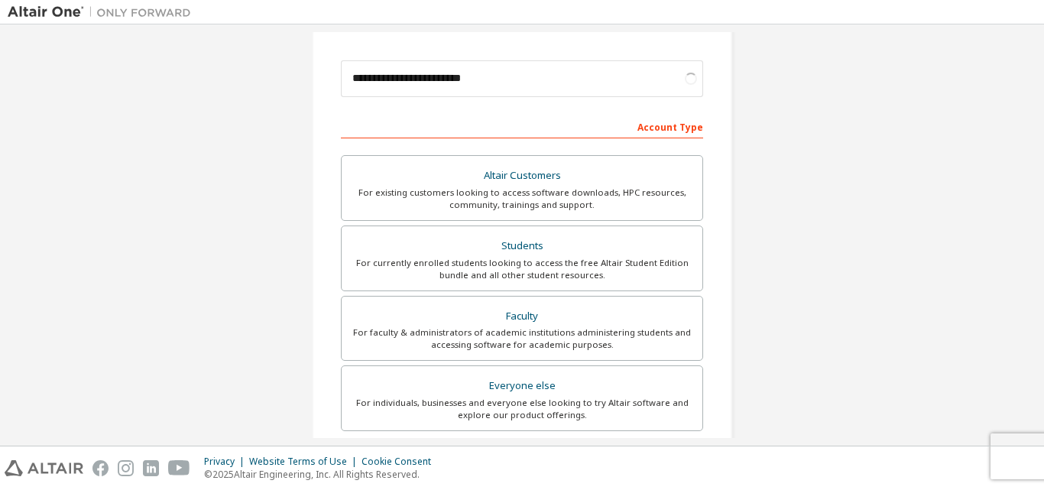
scroll to position [180, 0]
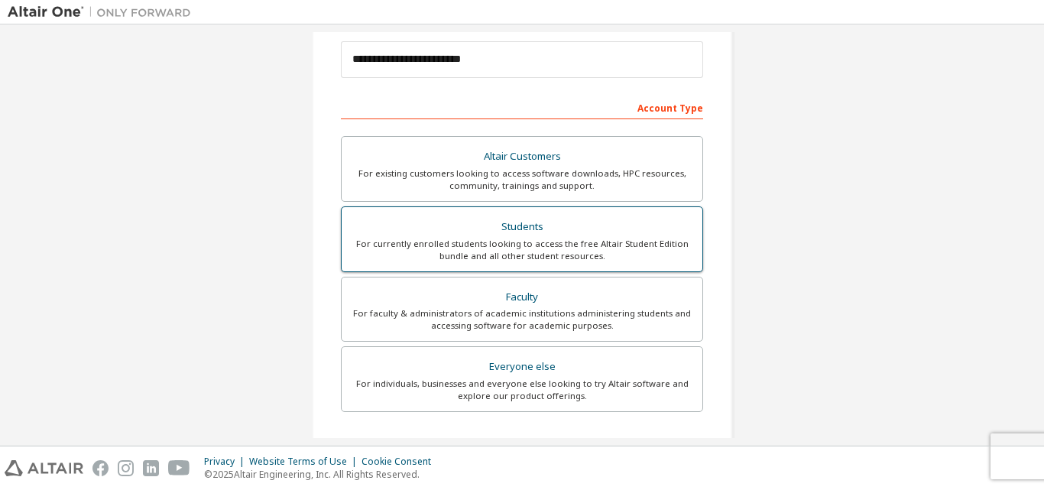
click at [597, 220] on div "Students" at bounding box center [522, 226] width 343 height 21
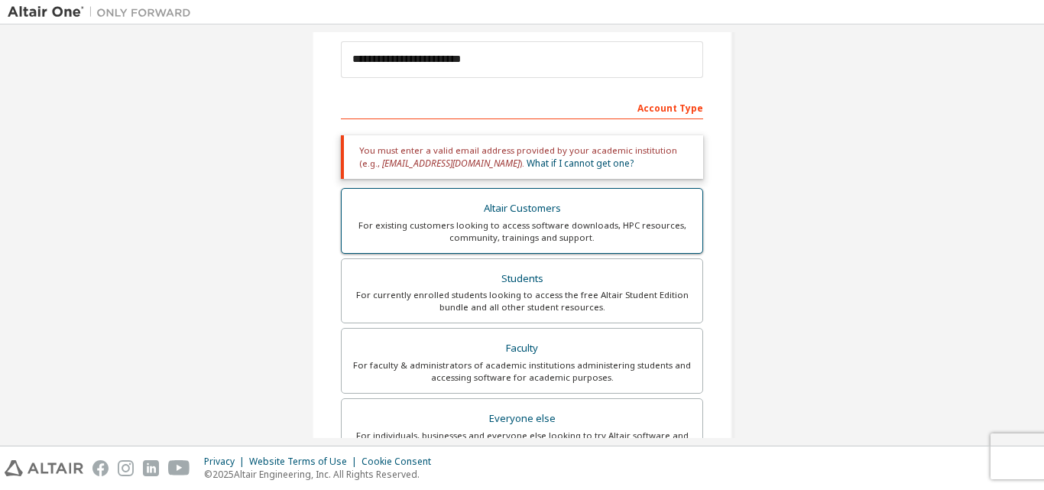
click at [654, 223] on div "For existing customers looking to access software downloads, HPC resources, com…" at bounding box center [522, 231] width 343 height 24
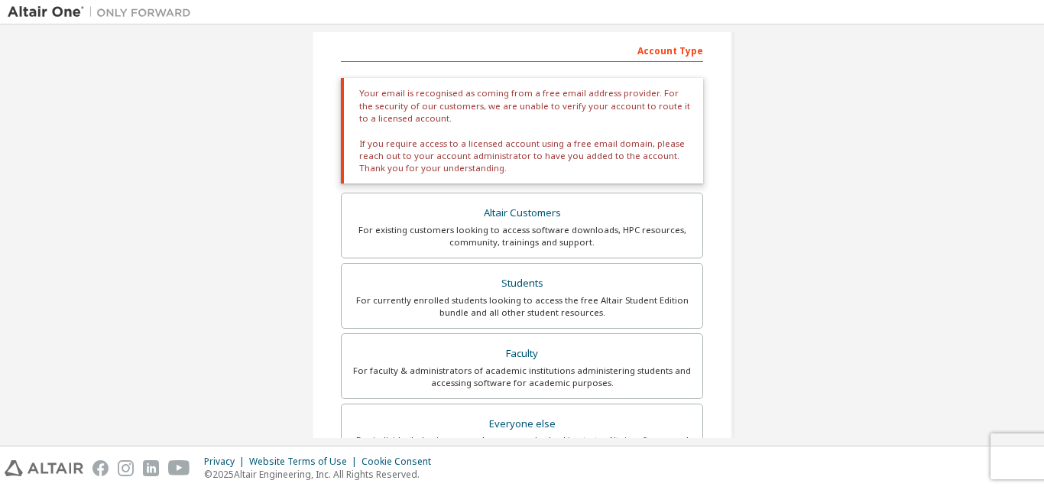
scroll to position [255, 0]
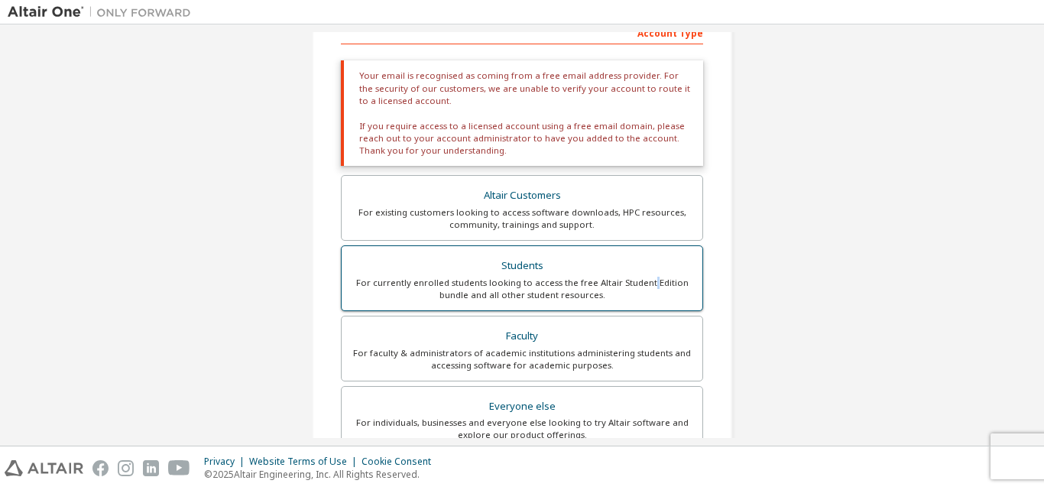
click at [648, 287] on div "For currently enrolled students looking to access the free Altair Student Editi…" at bounding box center [522, 289] width 343 height 24
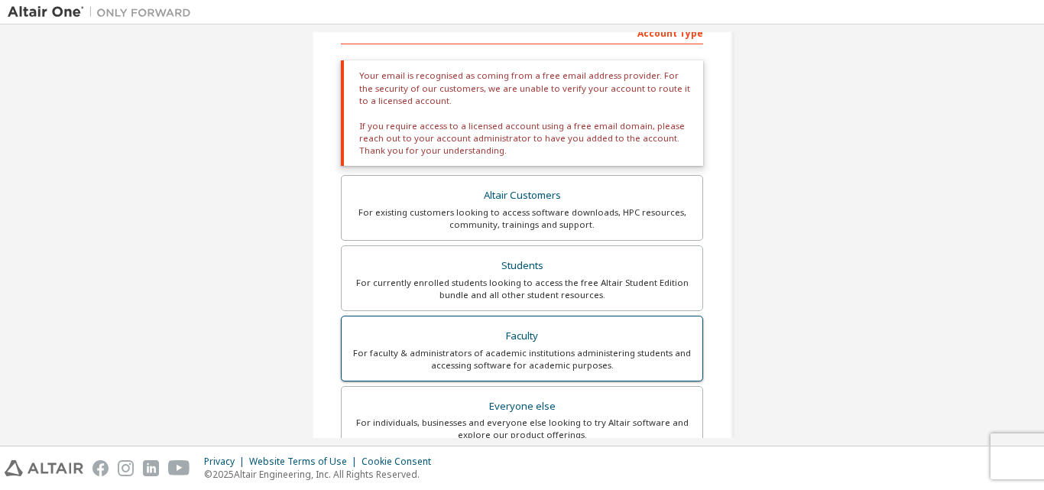
click at [606, 341] on div "Faculty" at bounding box center [522, 336] width 343 height 21
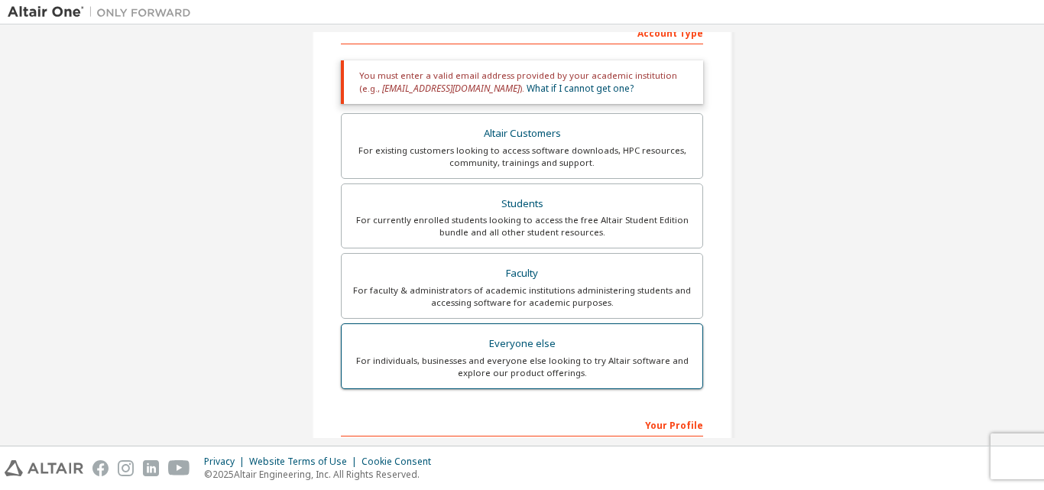
click at [580, 350] on div "Everyone else" at bounding box center [522, 343] width 343 height 21
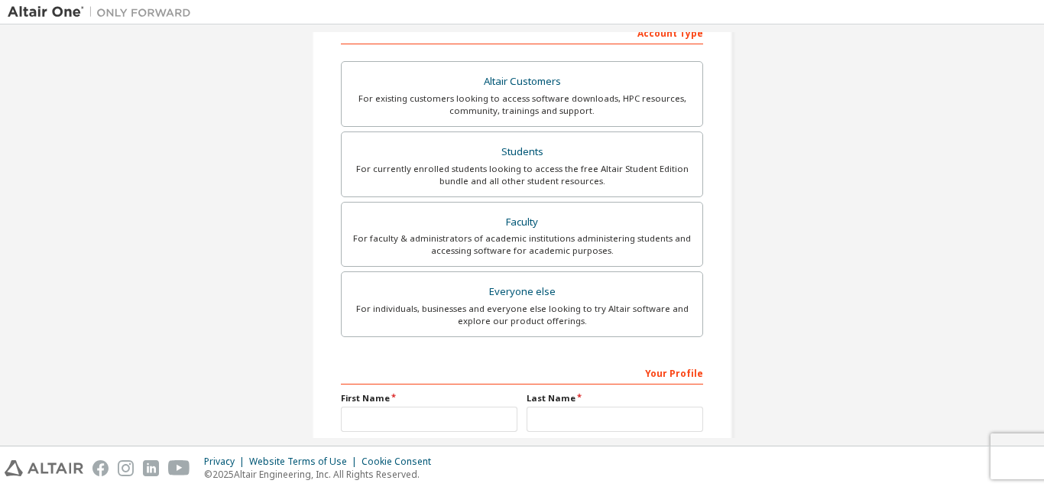
scroll to position [404, 0]
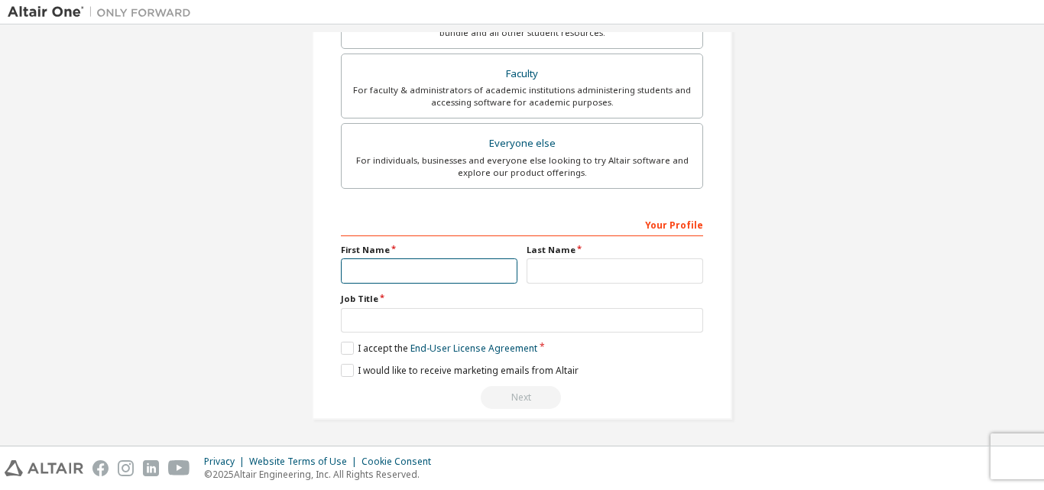
click at [440, 273] on input "text" at bounding box center [429, 270] width 177 height 25
type input "*********"
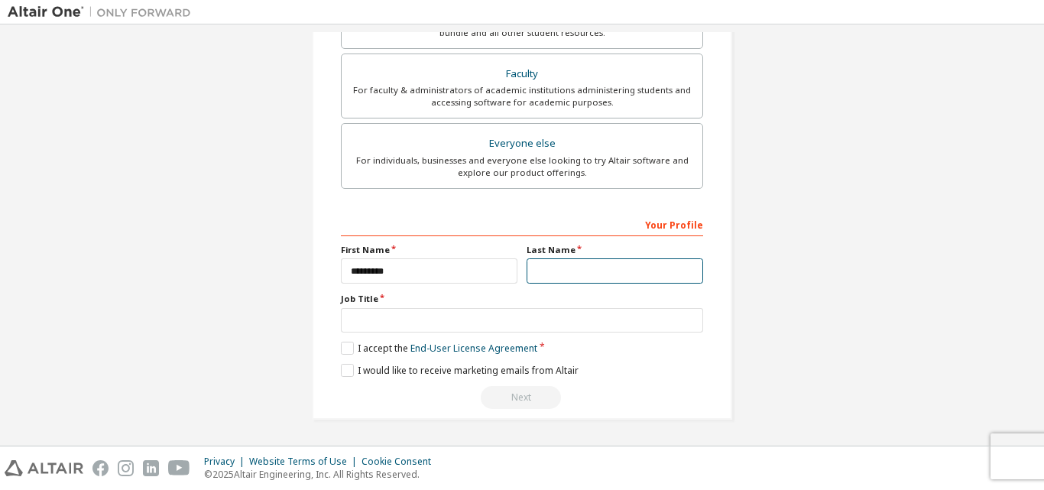
click at [578, 272] on input "text" at bounding box center [615, 270] width 177 height 25
type input "****"
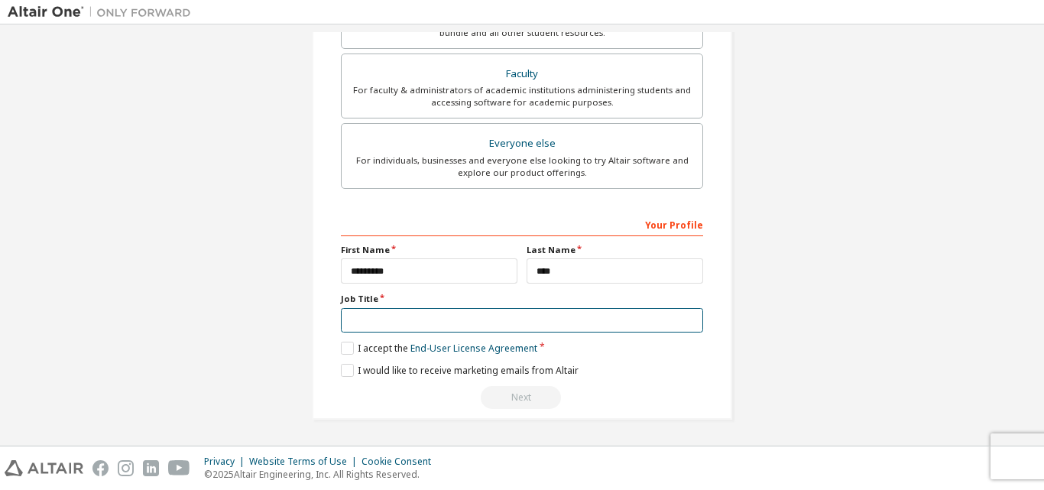
click at [465, 321] on input "text" at bounding box center [522, 320] width 362 height 25
type input "******"
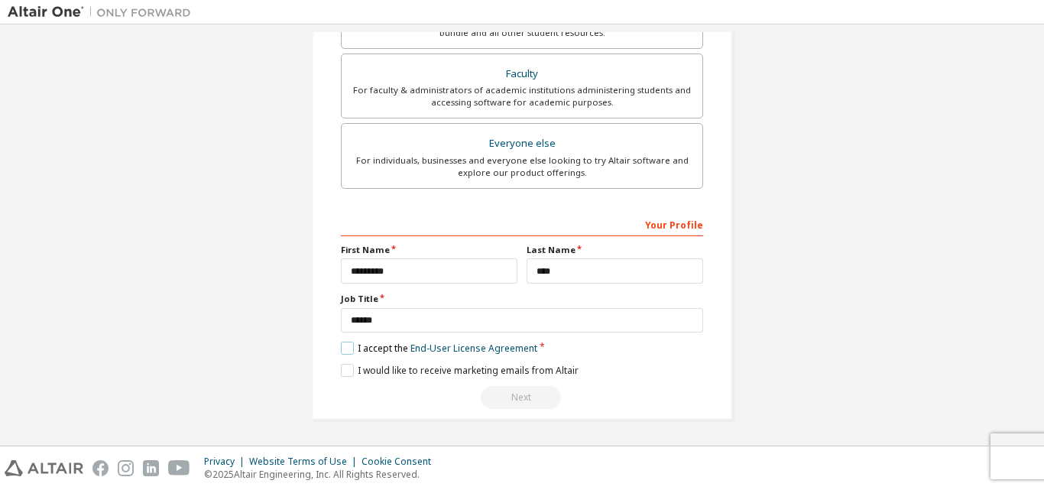
click at [343, 346] on label "I accept the End-User License Agreement" at bounding box center [439, 348] width 197 height 13
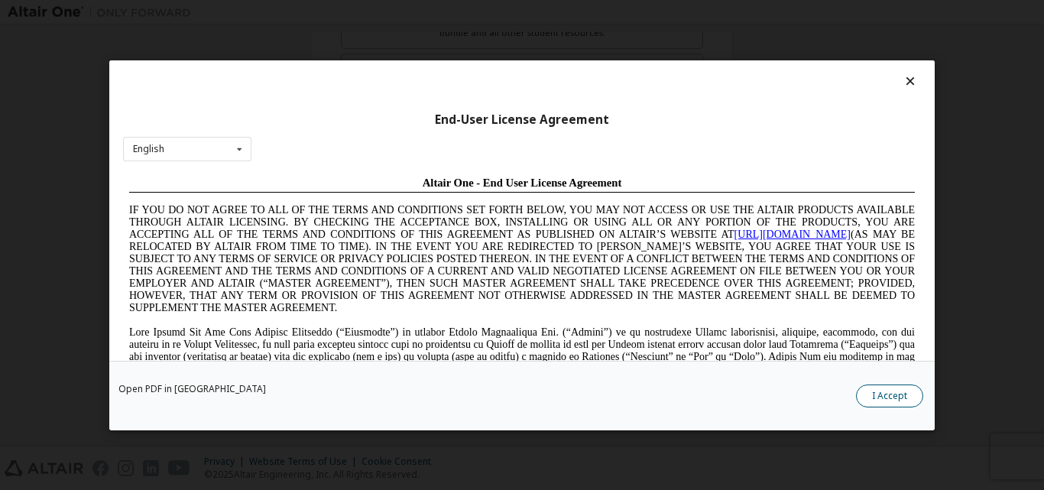
scroll to position [0, 0]
click at [921, 399] on button "I Accept" at bounding box center [889, 395] width 67 height 23
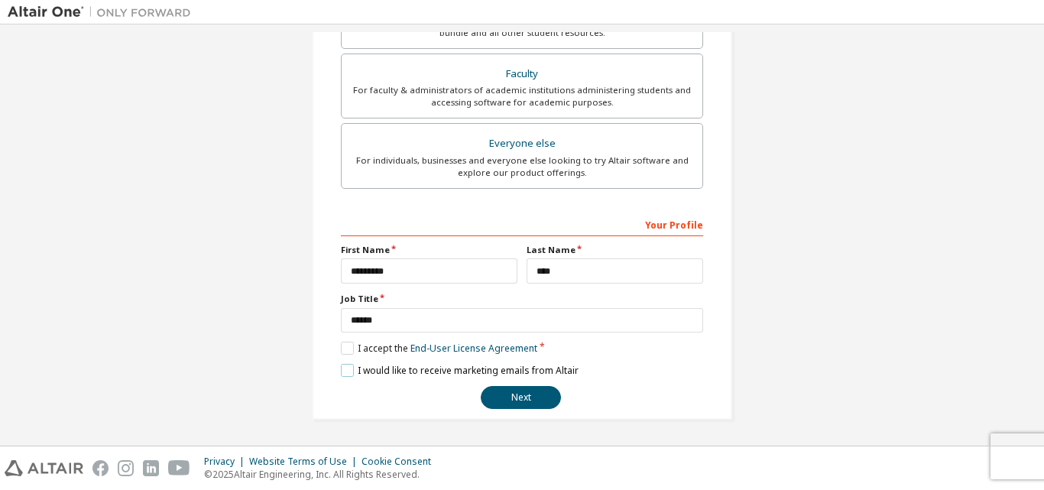
click at [346, 365] on label "I would like to receive marketing emails from Altair" at bounding box center [460, 370] width 238 height 13
click at [528, 395] on button "Next" at bounding box center [521, 397] width 80 height 23
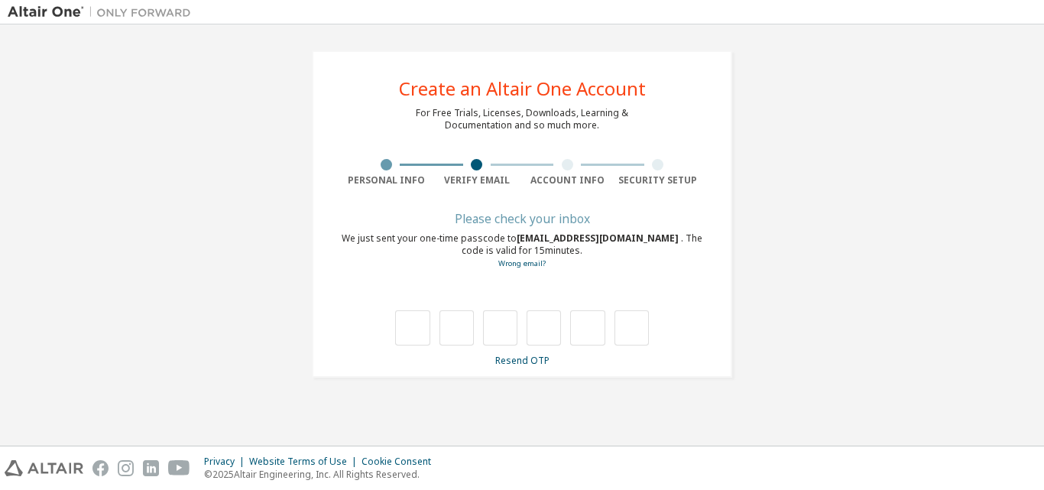
type input "*"
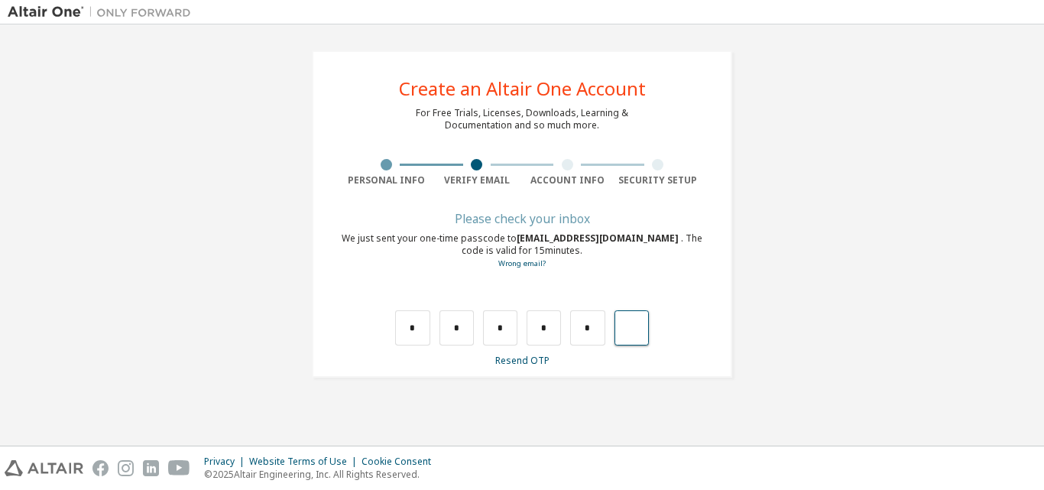
type input "*"
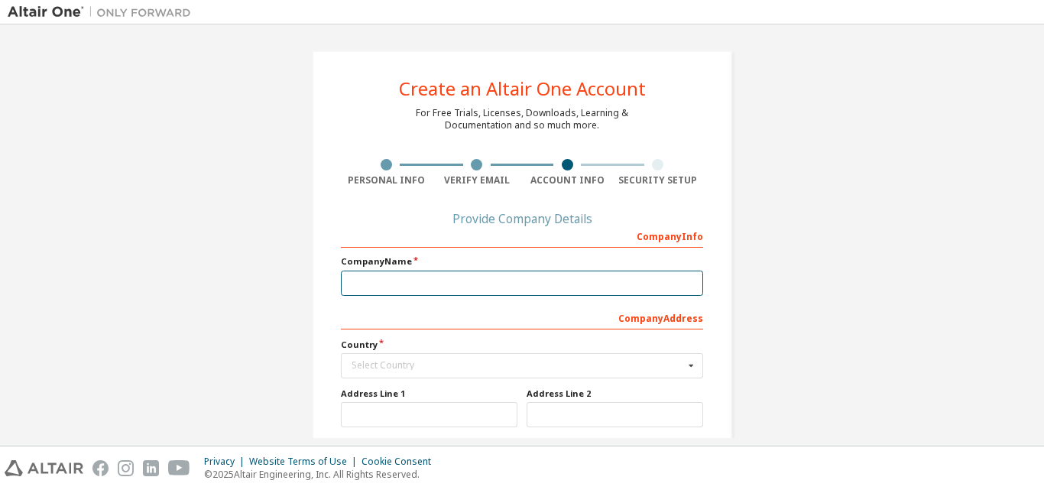
click at [413, 284] on input "text" at bounding box center [522, 283] width 362 height 25
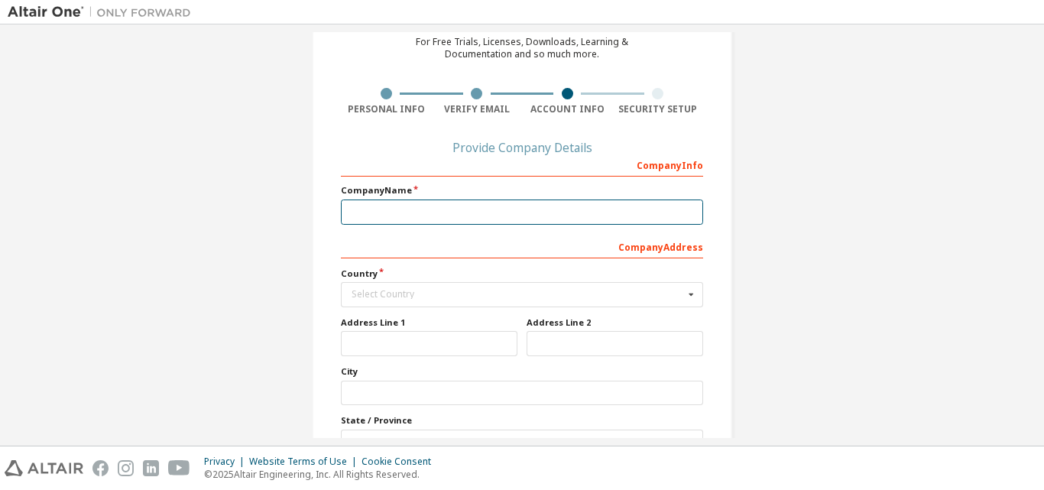
scroll to position [209, 0]
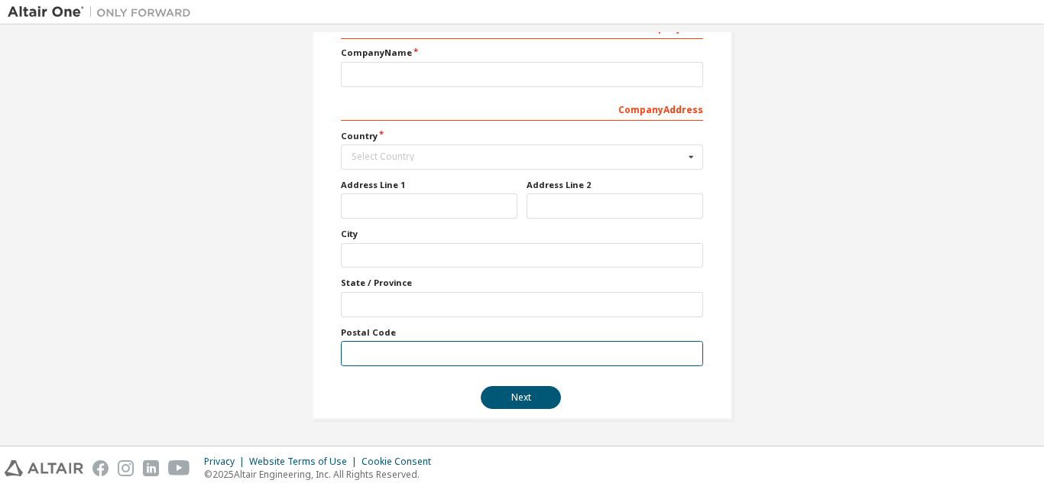
click at [459, 353] on input "text" at bounding box center [522, 353] width 362 height 25
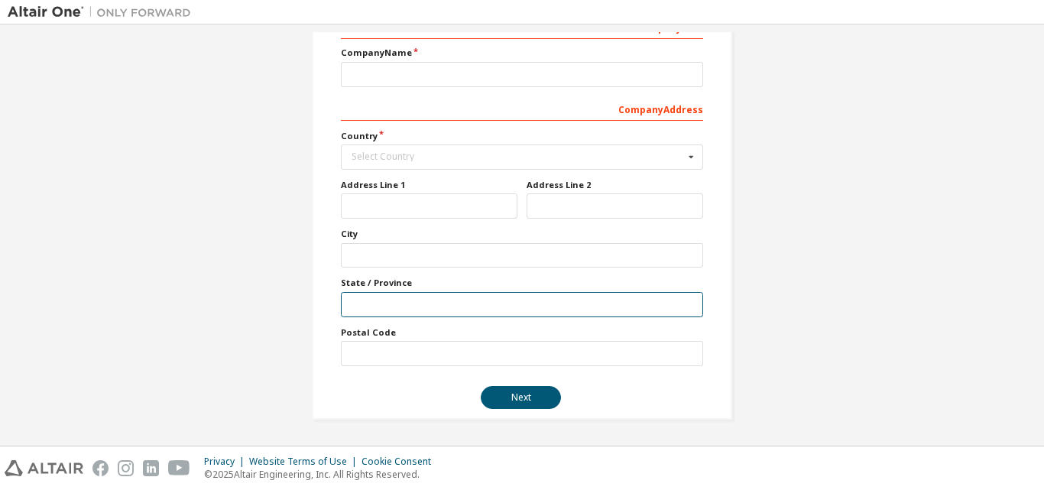
click at [512, 305] on input "text" at bounding box center [522, 304] width 362 height 25
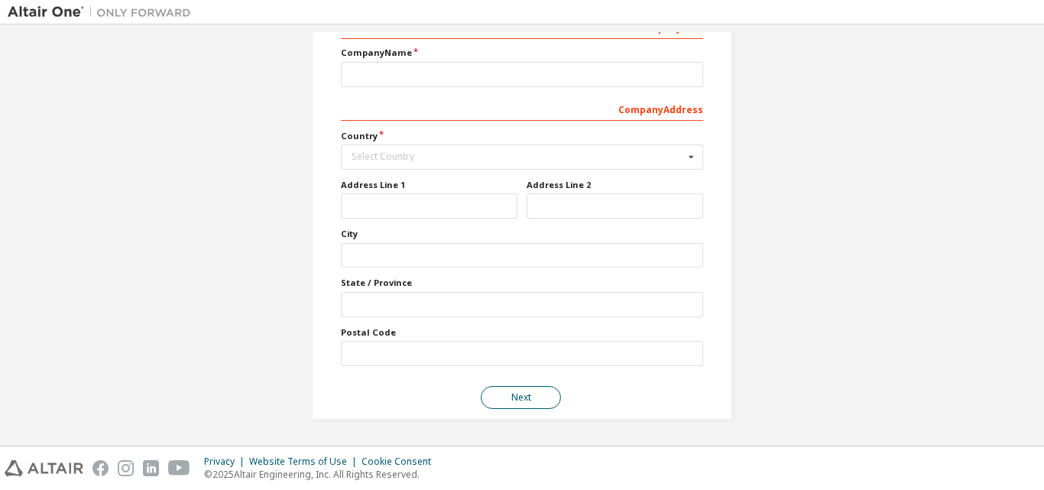
click at [515, 400] on button "Next" at bounding box center [521, 397] width 80 height 23
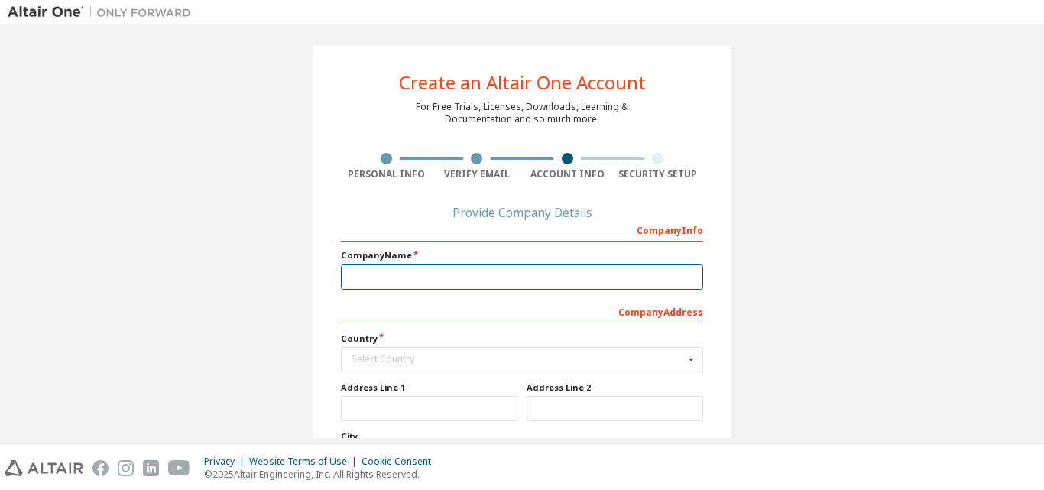
scroll to position [0, 0]
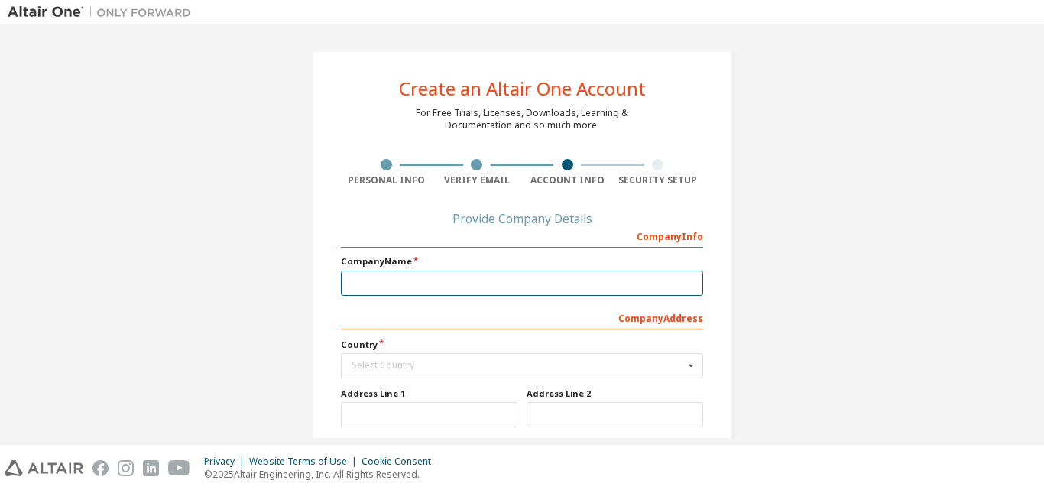
click at [455, 279] on input "text" at bounding box center [522, 283] width 362 height 25
type input "*********"
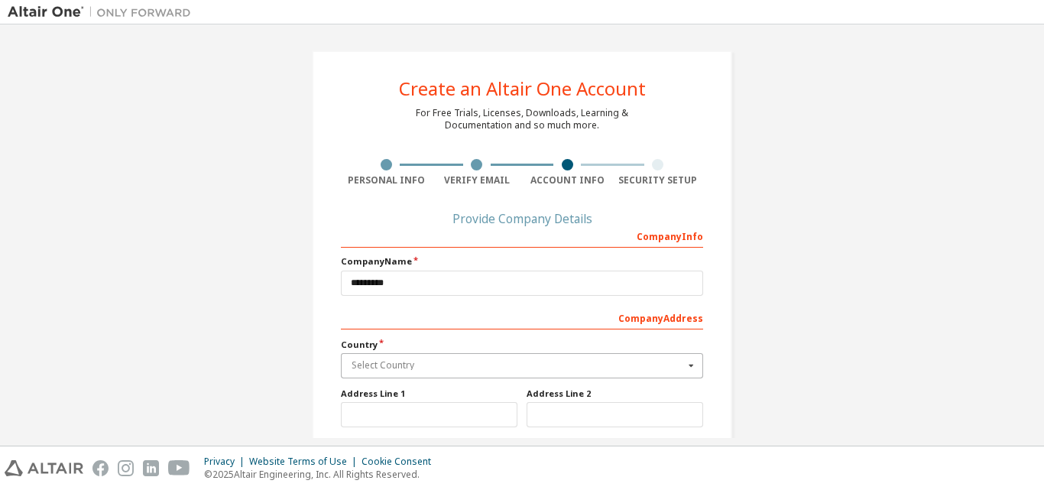
click at [482, 357] on input "text" at bounding box center [523, 366] width 361 height 24
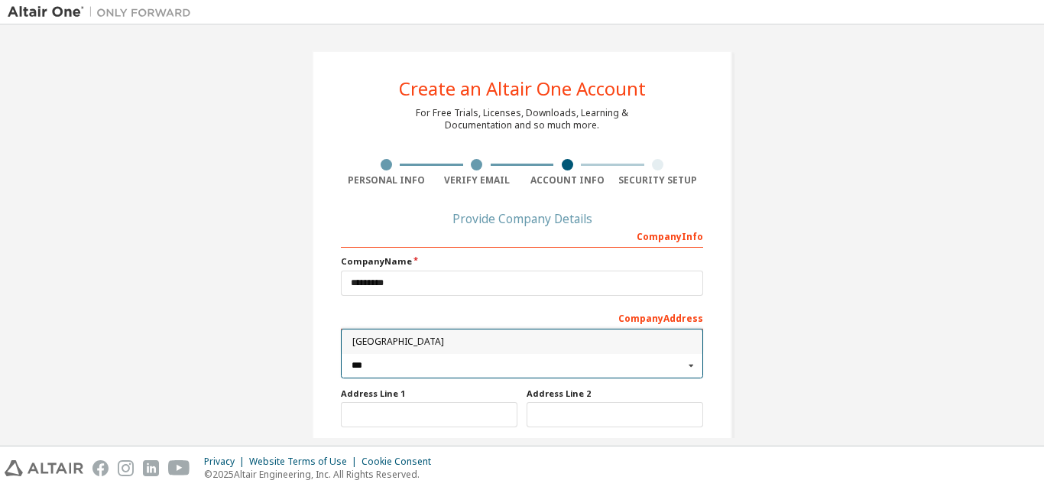
type input "***"
click at [453, 337] on div "Somalia" at bounding box center [522, 342] width 361 height 24
type input "***"
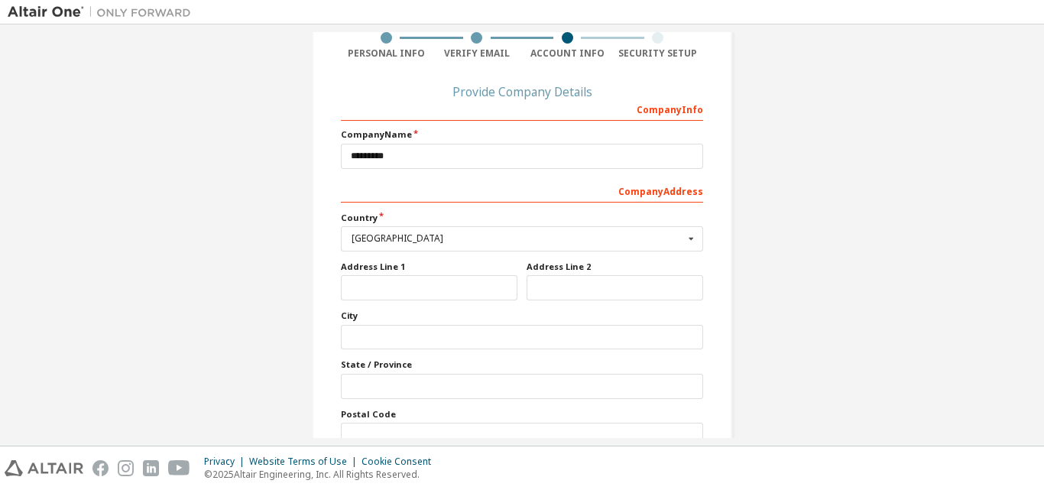
scroll to position [161, 0]
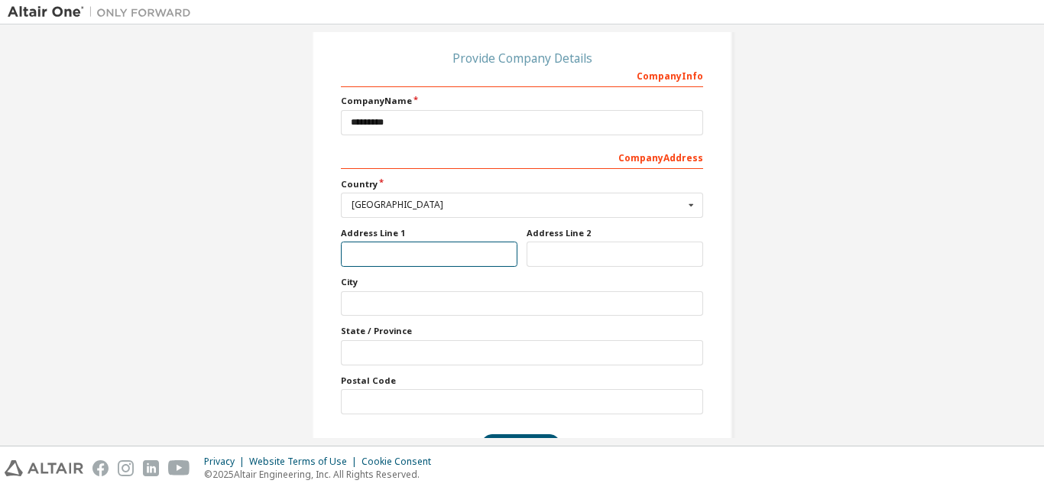
click at [386, 253] on input "text" at bounding box center [429, 254] width 177 height 25
type input "******"
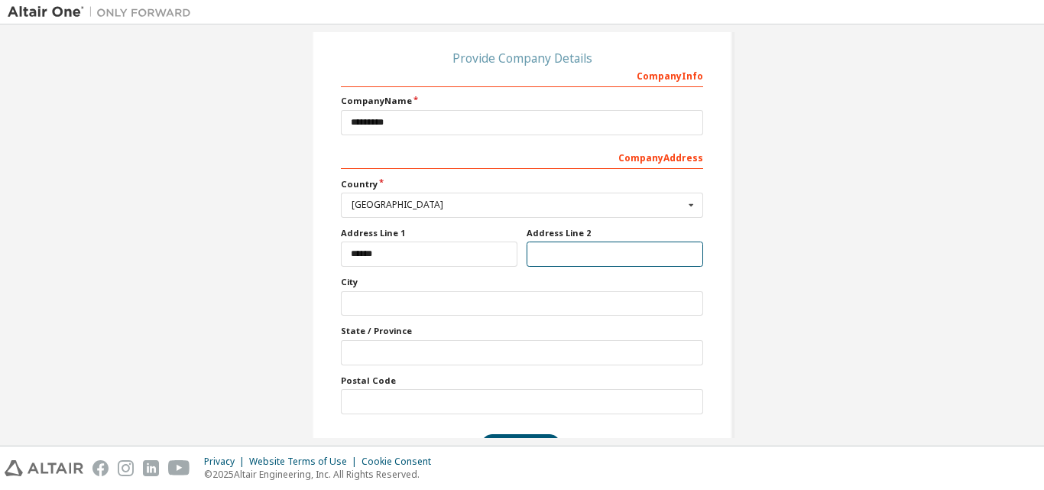
click at [555, 256] on input "text" at bounding box center [615, 254] width 177 height 25
type input "*******"
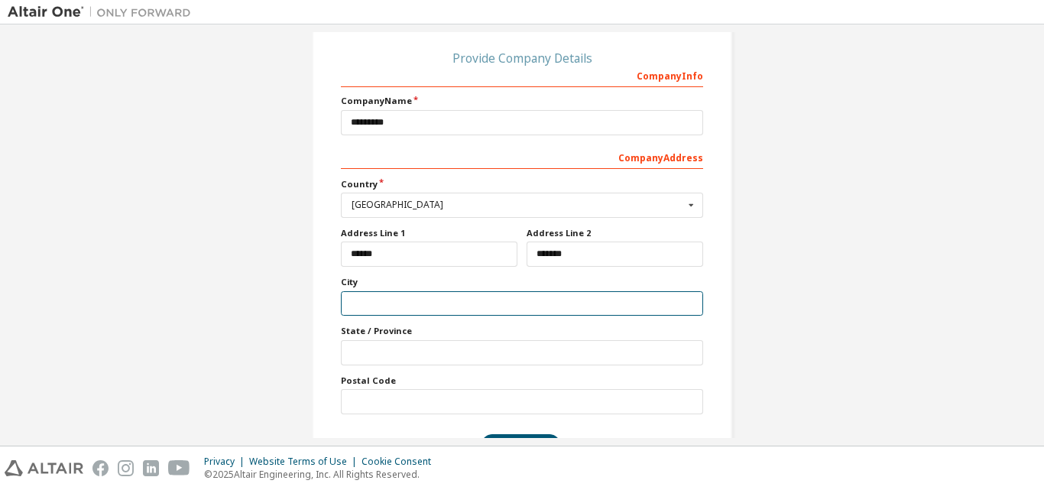
click at [513, 294] on input "text" at bounding box center [522, 303] width 362 height 25
type input "*****"
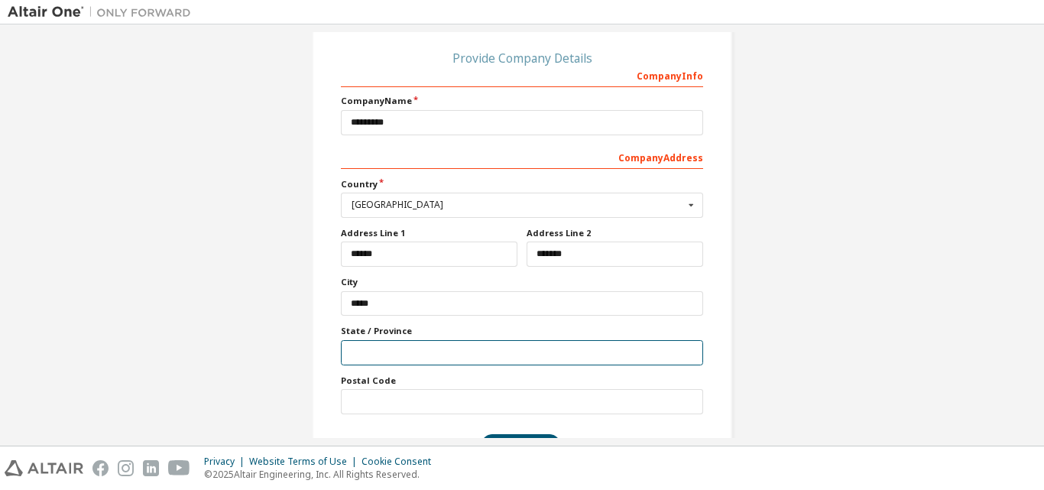
click at [467, 352] on input "text" at bounding box center [522, 352] width 362 height 25
type input "***"
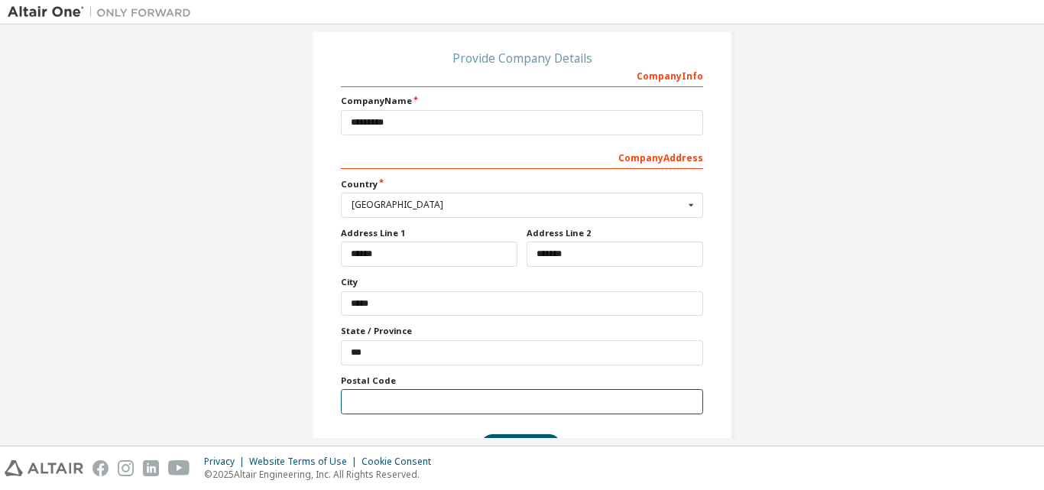
click at [434, 404] on input "text" at bounding box center [522, 401] width 362 height 25
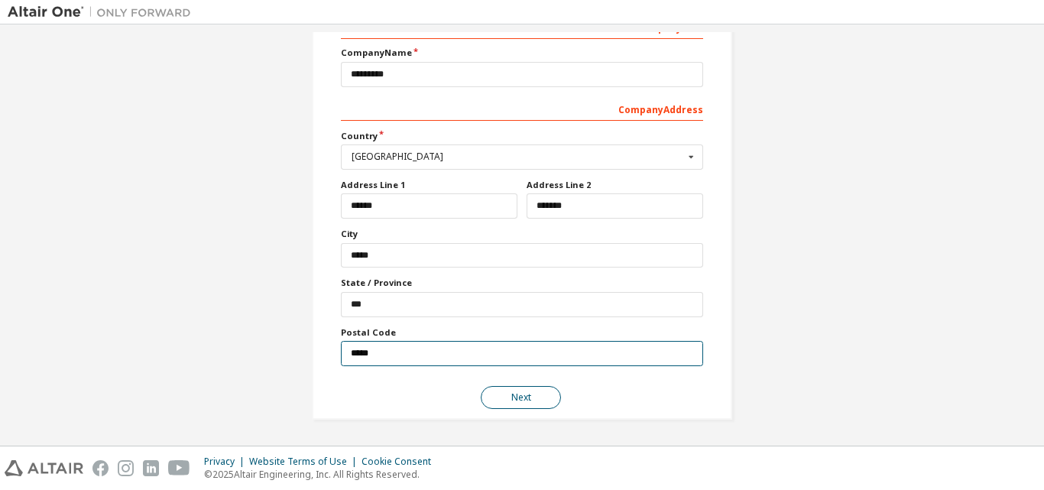
type input "*****"
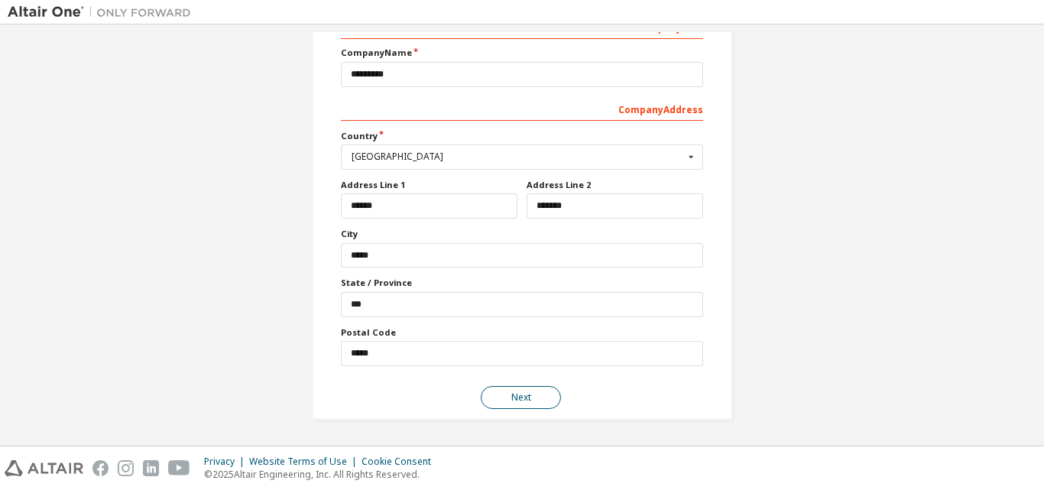
click at [528, 391] on button "Next" at bounding box center [521, 397] width 80 height 23
